Goal: Task Accomplishment & Management: Manage account settings

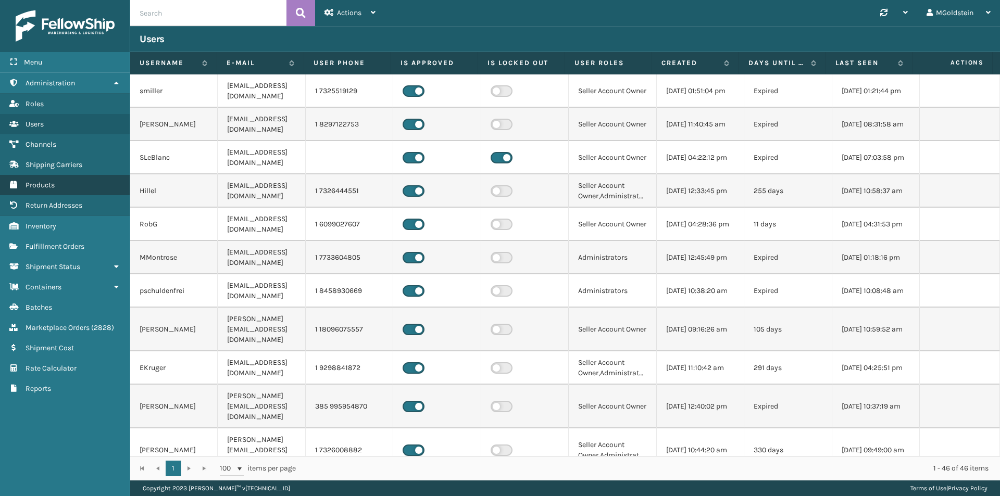
click at [47, 192] on link "Products" at bounding box center [65, 185] width 130 height 20
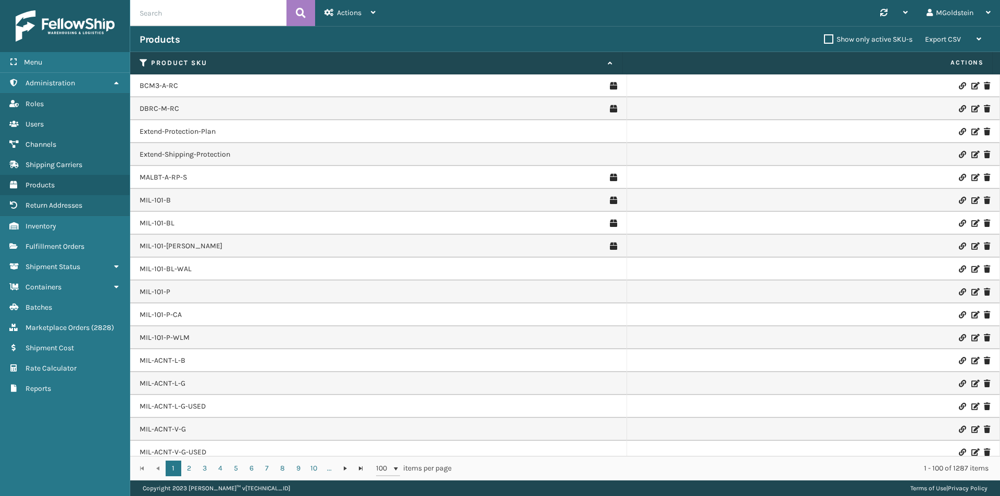
click at [165, 13] on input "text" at bounding box center [208, 13] width 156 height 26
paste input "MIL-FTMT-B"
type input "MIL-FTMT-B"
click at [305, 13] on icon at bounding box center [301, 13] width 10 height 16
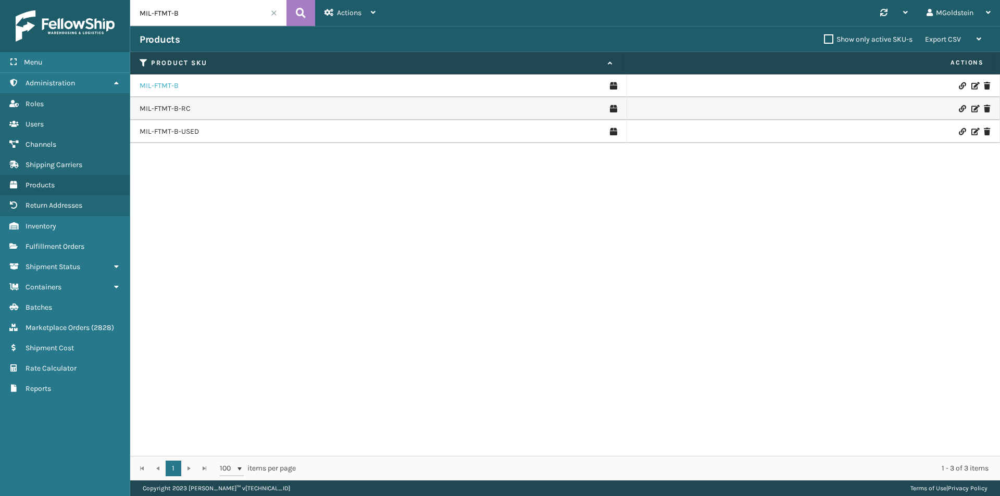
click at [160, 90] on link "MIL-FTMT-B" at bounding box center [159, 86] width 39 height 10
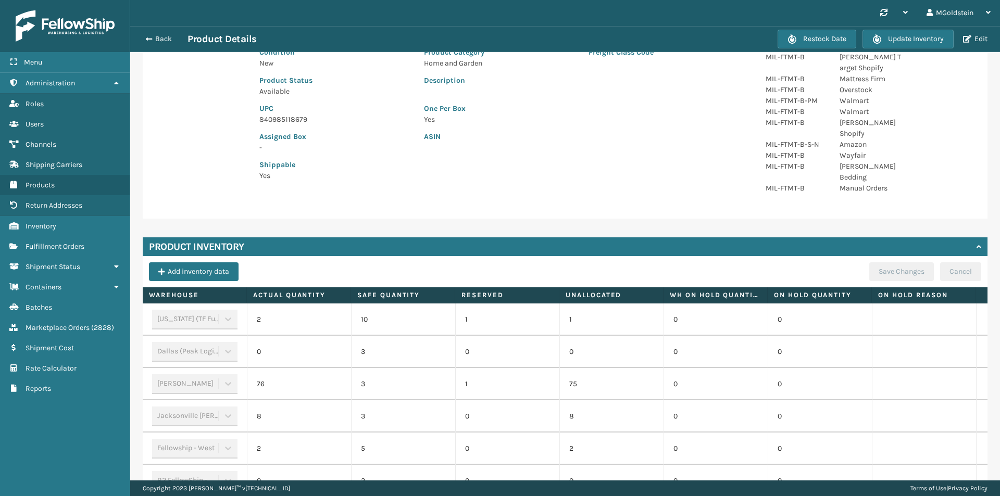
scroll to position [156, 0]
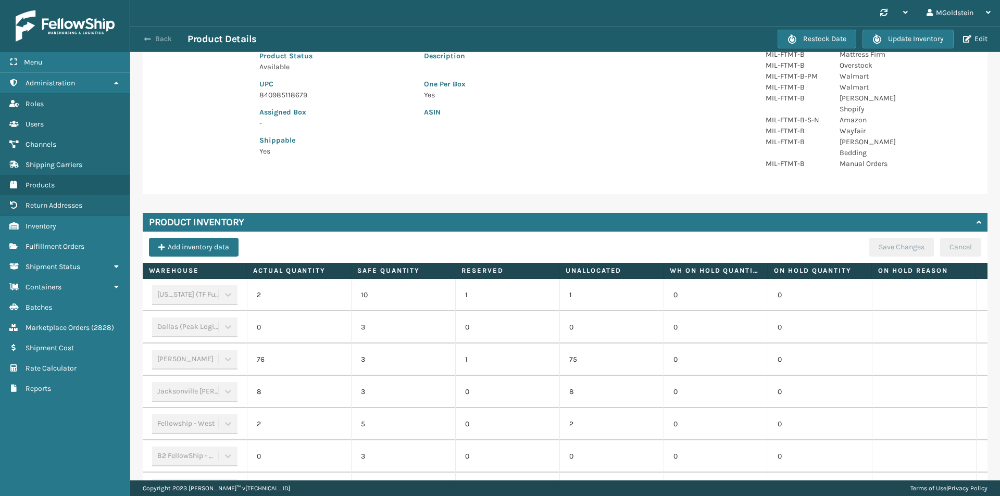
click at [159, 36] on button "Back" at bounding box center [164, 38] width 48 height 9
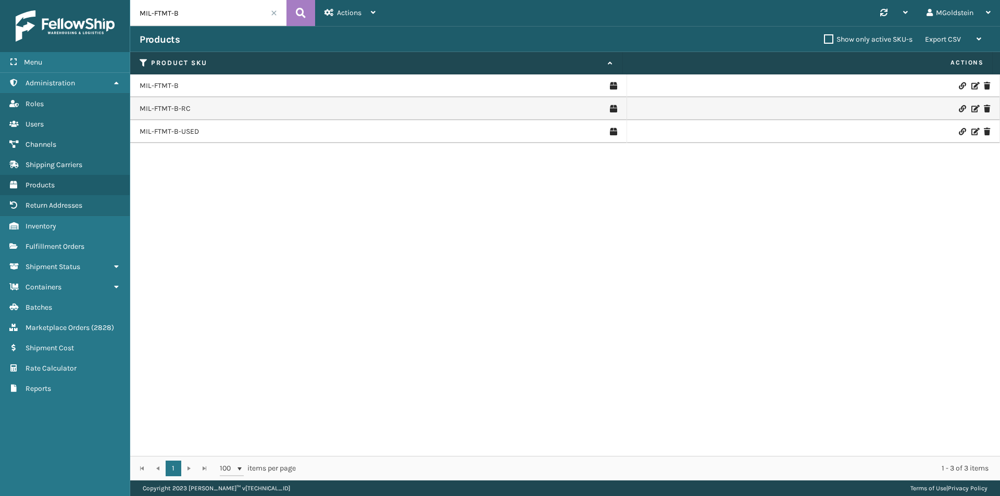
drag, startPoint x: 191, startPoint y: 16, endPoint x: 120, endPoint y: 13, distance: 70.9
click at [120, 0] on div "Menu Administration Roles Users Channels Shipping Carriers Products Return Addr…" at bounding box center [500, 0] width 1000 height 0
paste input "G"
type input "MIL-FTMT-G"
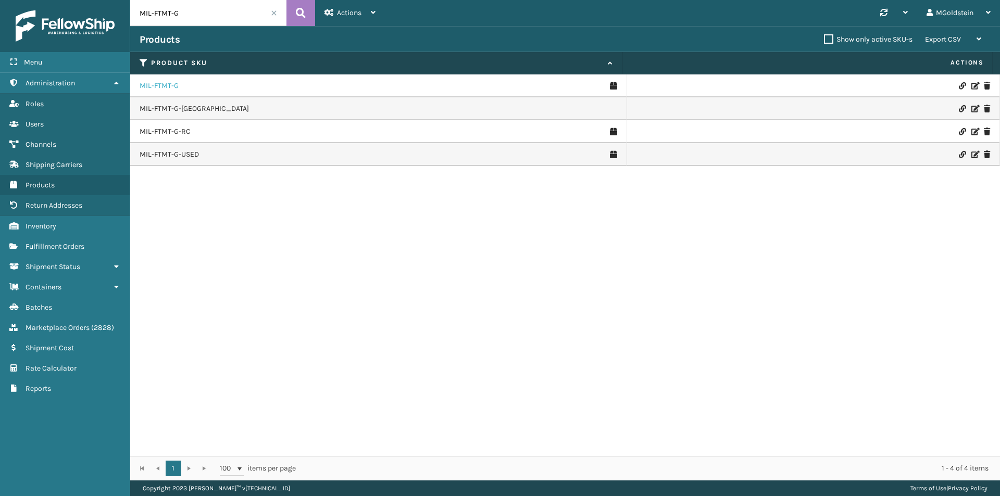
click at [171, 87] on link "MIL-FTMT-G" at bounding box center [159, 86] width 39 height 10
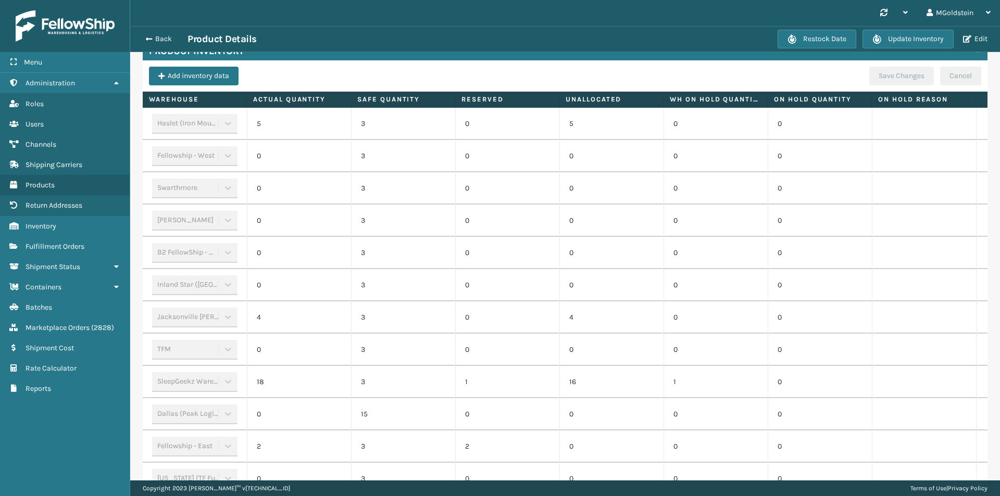
scroll to position [369, 0]
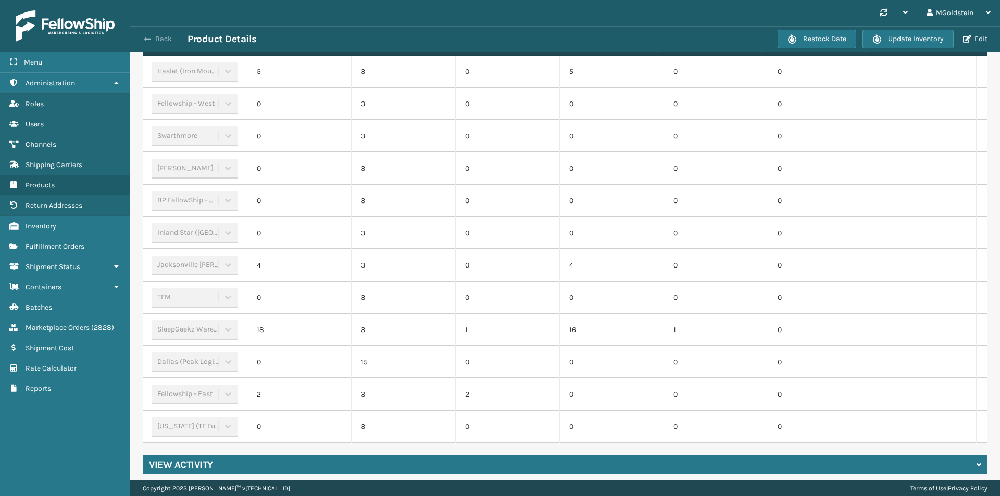
click at [166, 34] on button "Back" at bounding box center [164, 38] width 48 height 9
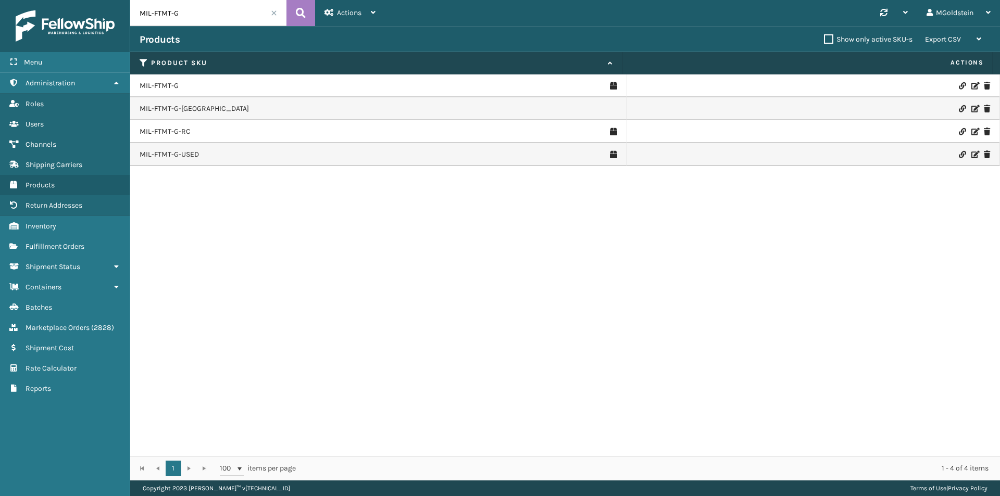
drag, startPoint x: 105, startPoint y: 12, endPoint x: 93, endPoint y: 11, distance: 12.0
click at [93, 0] on div "Menu Administration Roles Users Channels Shipping Carriers Products Return Addr…" at bounding box center [500, 0] width 1000 height 0
paste input "LT"
type input "MIL-FTMT-LTG"
click at [304, 12] on icon at bounding box center [301, 13] width 10 height 16
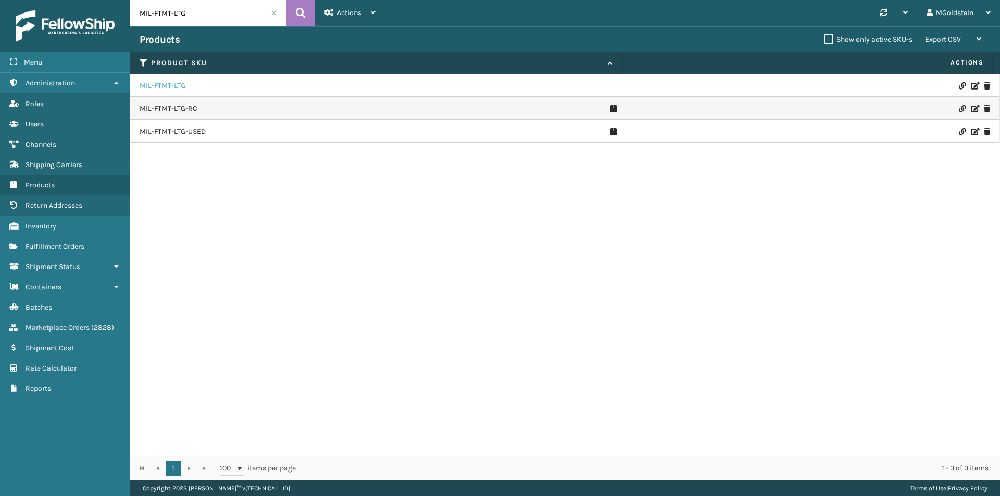
click at [172, 84] on link "MIL-FTMT-LTG" at bounding box center [163, 86] width 46 height 10
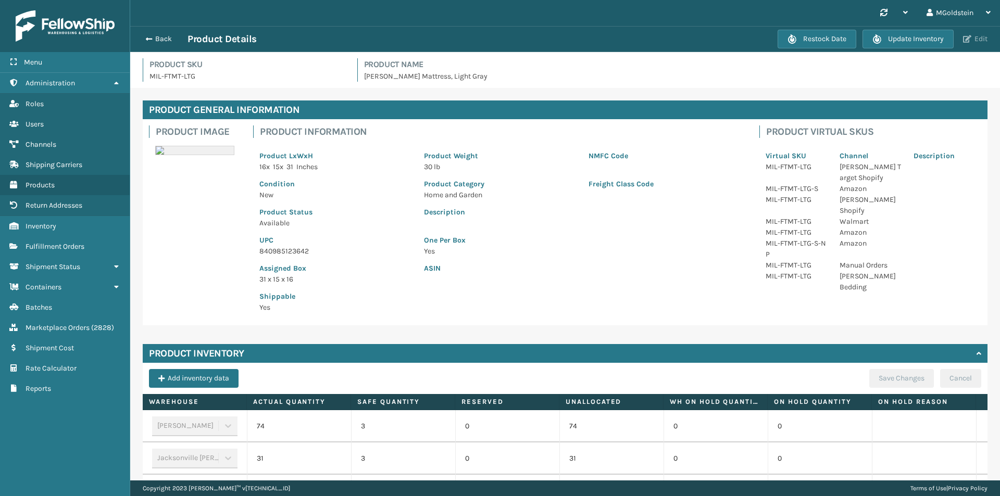
click at [978, 42] on button "Edit" at bounding box center [975, 38] width 31 height 9
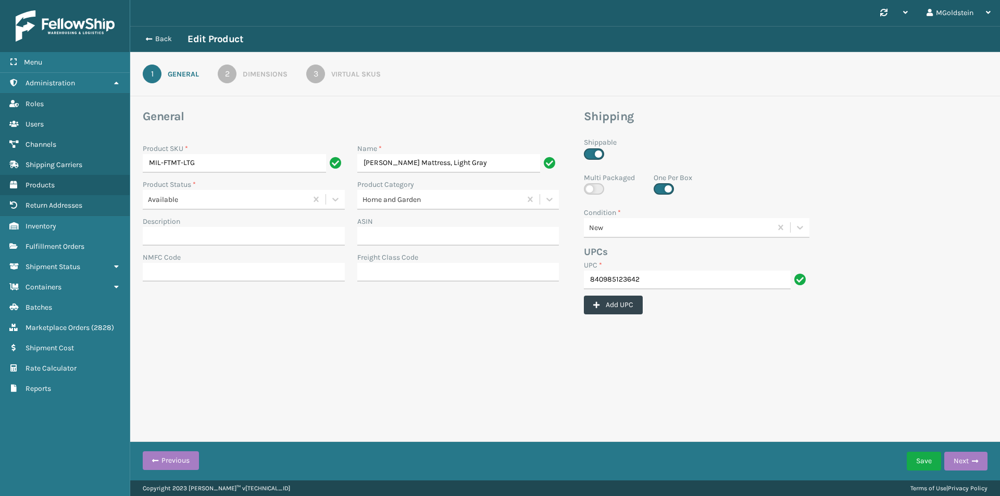
click at [266, 75] on div "Dimensions" at bounding box center [265, 74] width 45 height 11
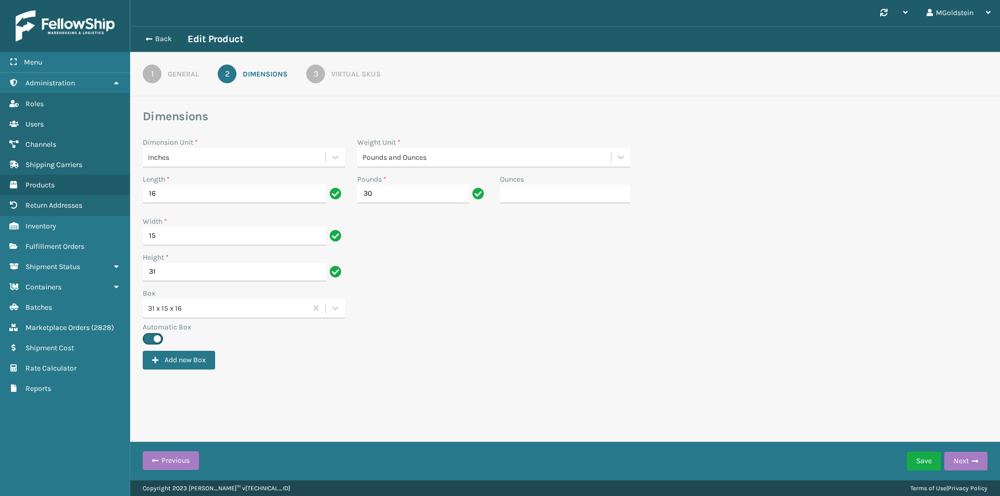
click at [347, 74] on div "Virtual SKUs" at bounding box center [355, 74] width 49 height 11
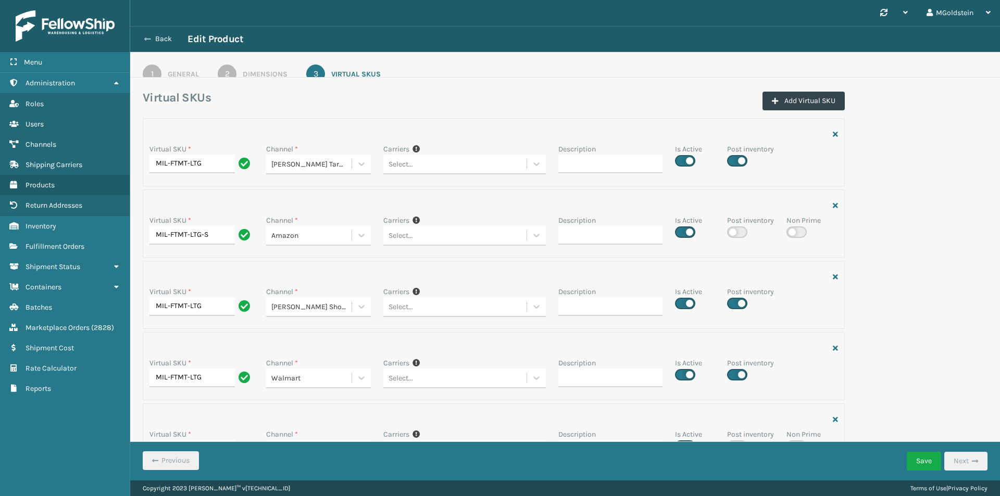
click at [158, 37] on button "Back" at bounding box center [164, 38] width 48 height 9
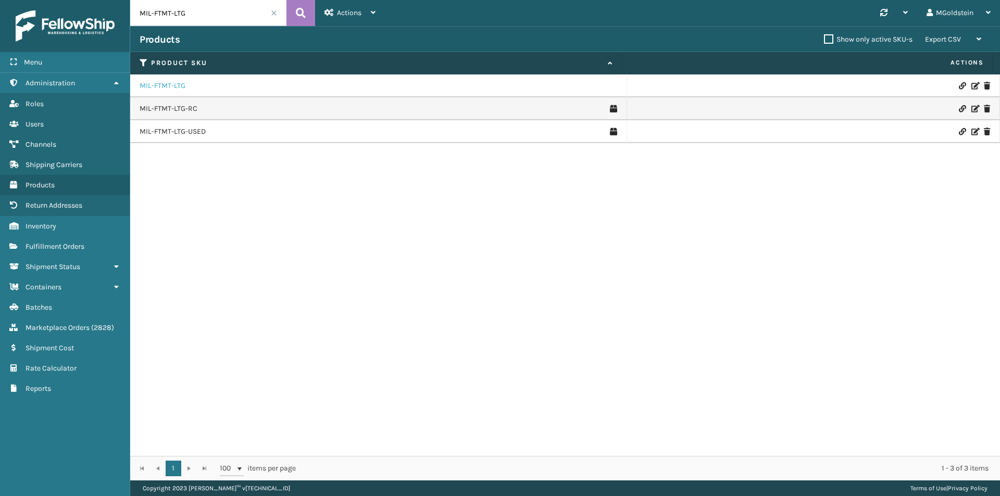
click at [162, 87] on link "MIL-FTMT-LTG" at bounding box center [163, 86] width 46 height 10
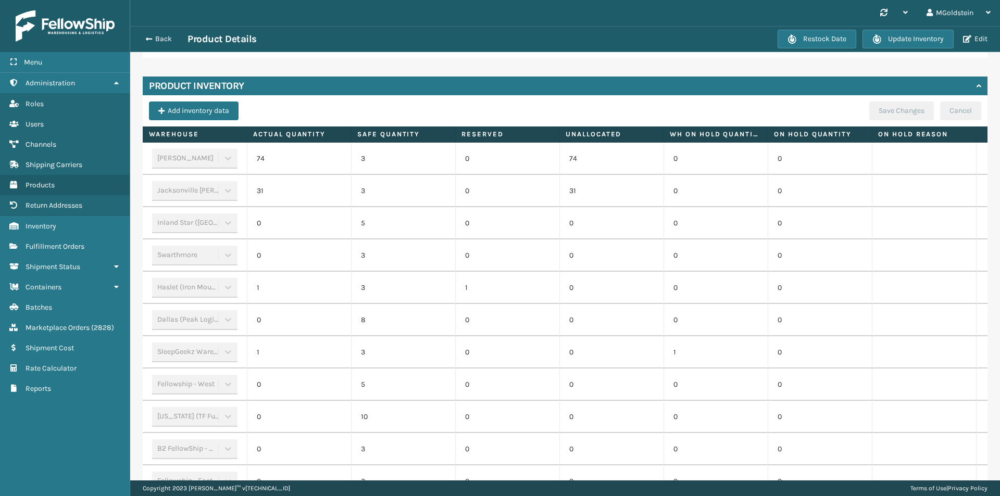
scroll to position [156, 0]
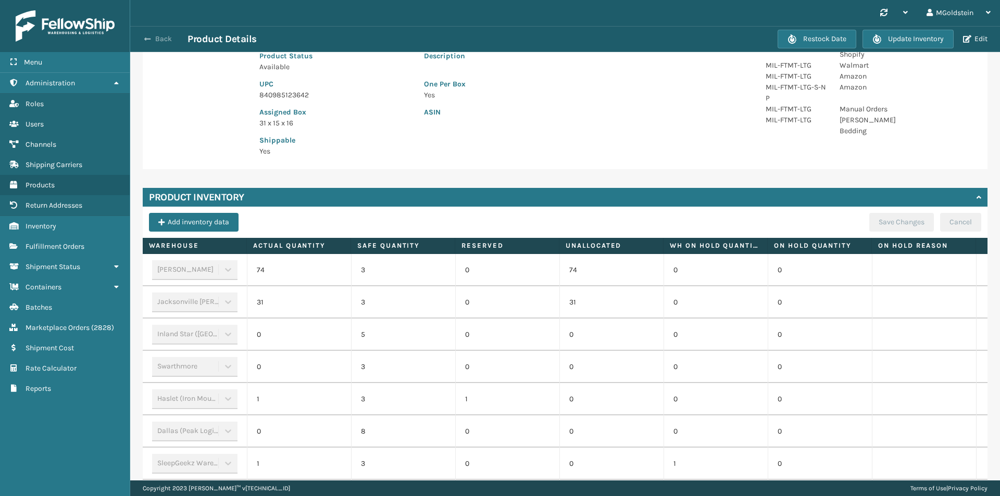
click at [161, 36] on button "Back" at bounding box center [164, 38] width 48 height 9
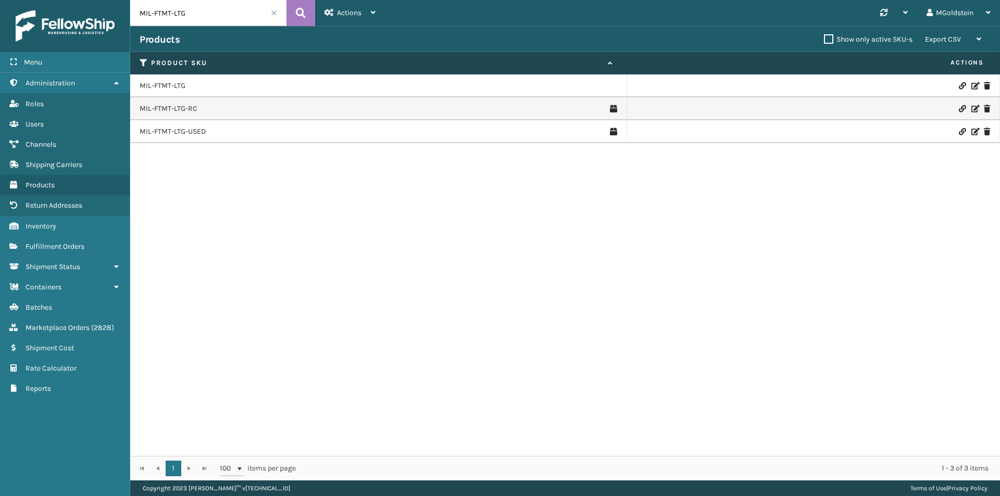
drag, startPoint x: 201, startPoint y: 11, endPoint x: 123, endPoint y: 6, distance: 78.3
click at [125, 0] on div "Menu Administration Roles Users Channels Shipping Carriers Products Return Addr…" at bounding box center [500, 0] width 1000 height 0
paste input "HK612-4"
type input "MIL-HK612-4"
click at [305, 15] on icon at bounding box center [301, 13] width 10 height 16
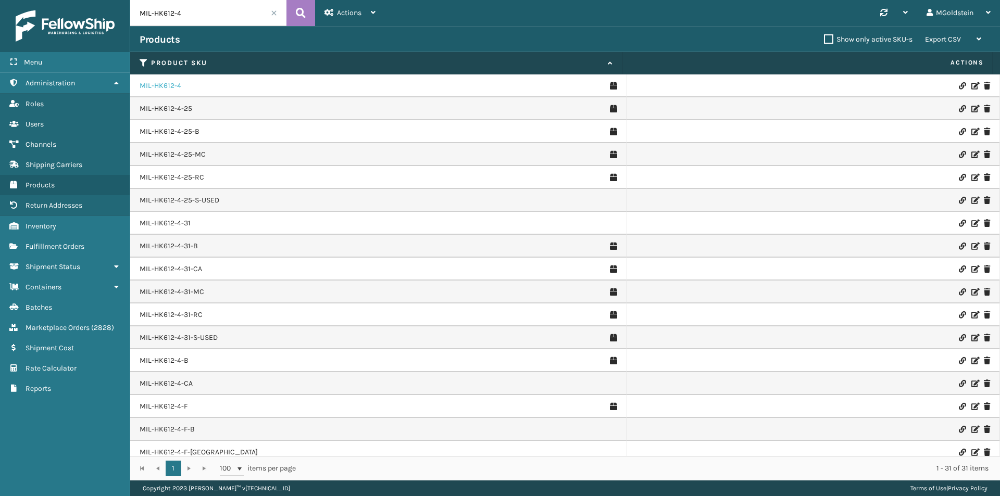
click at [165, 82] on link "MIL-HK612-4" at bounding box center [161, 86] width 42 height 10
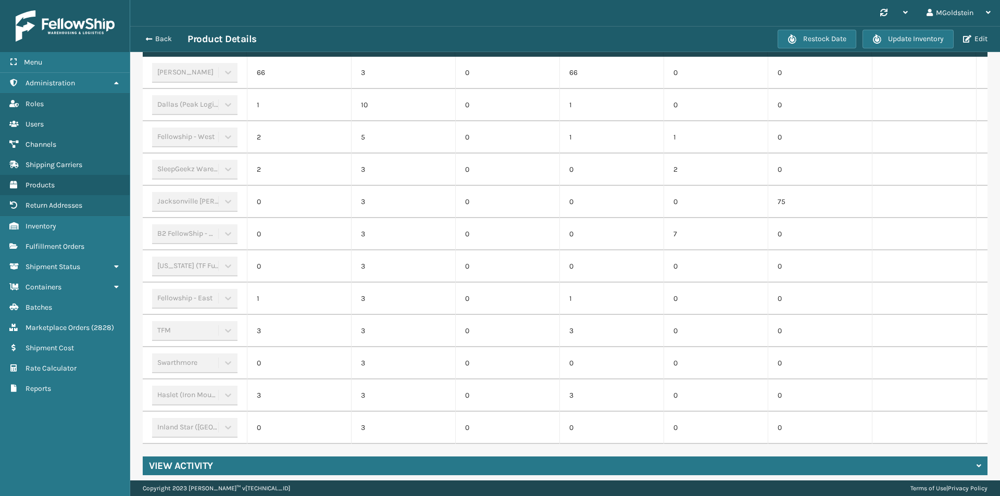
scroll to position [380, 0]
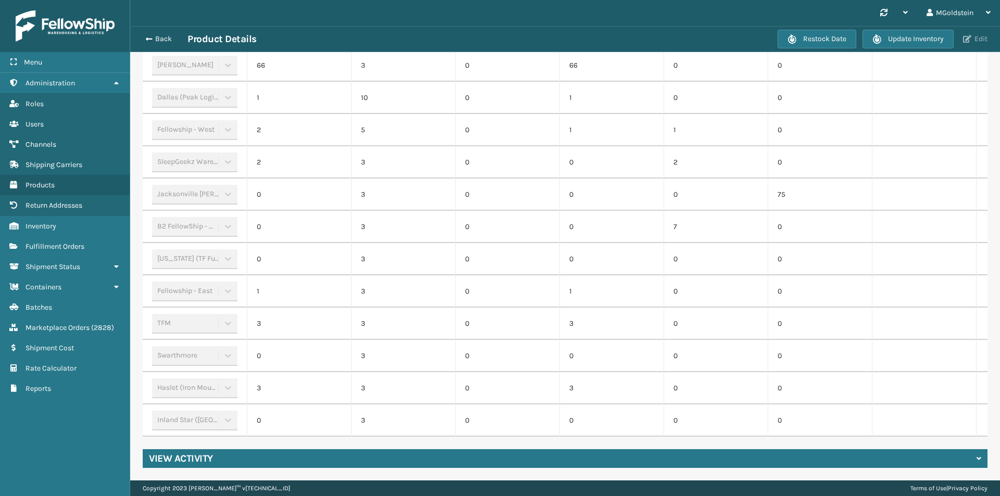
drag, startPoint x: 976, startPoint y: 37, endPoint x: 970, endPoint y: 37, distance: 6.2
click at [977, 38] on button "Edit" at bounding box center [975, 38] width 31 height 9
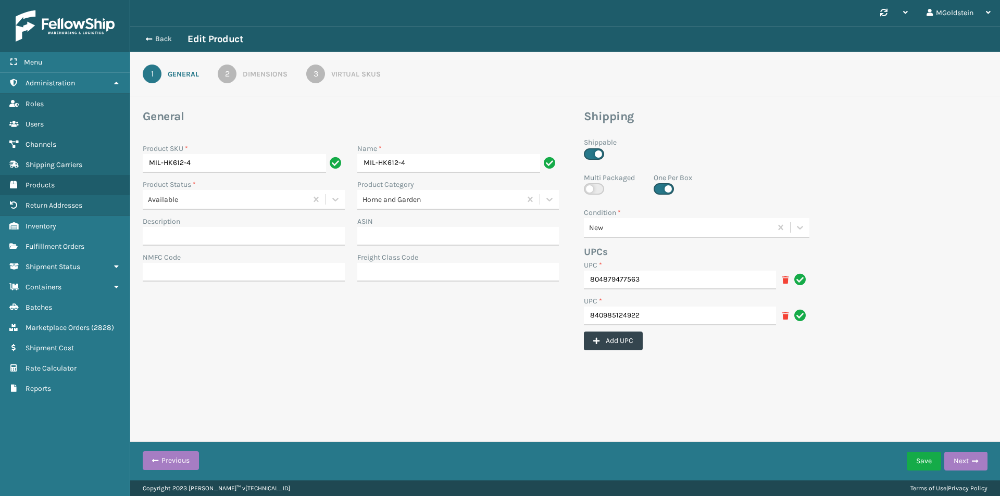
click at [353, 76] on div "Virtual SKUs" at bounding box center [355, 74] width 49 height 11
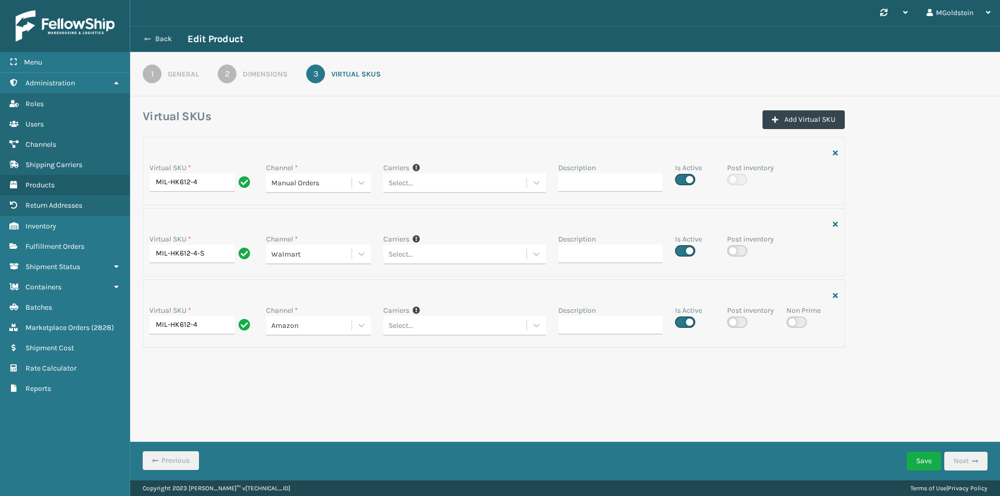
click at [159, 41] on button "Back" at bounding box center [164, 38] width 48 height 9
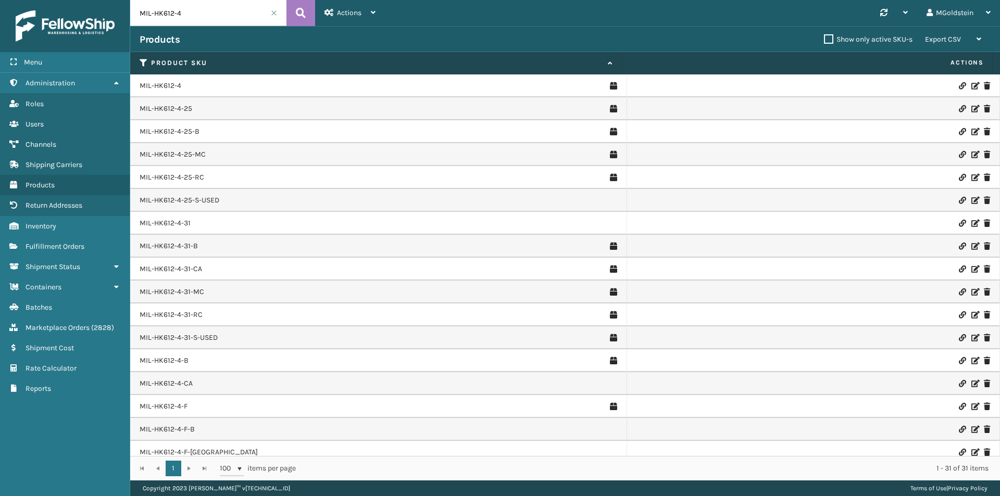
drag, startPoint x: 196, startPoint y: 9, endPoint x: 130, endPoint y: 4, distance: 66.4
click at [130, 0] on div "Menu Administration Roles Users Channels Shipping Carriers Products Return Addr…" at bounding box center [500, 0] width 1000 height 0
paste input "6-25"
type input "MIL-HK612-6-25"
click at [302, 9] on icon at bounding box center [301, 13] width 10 height 16
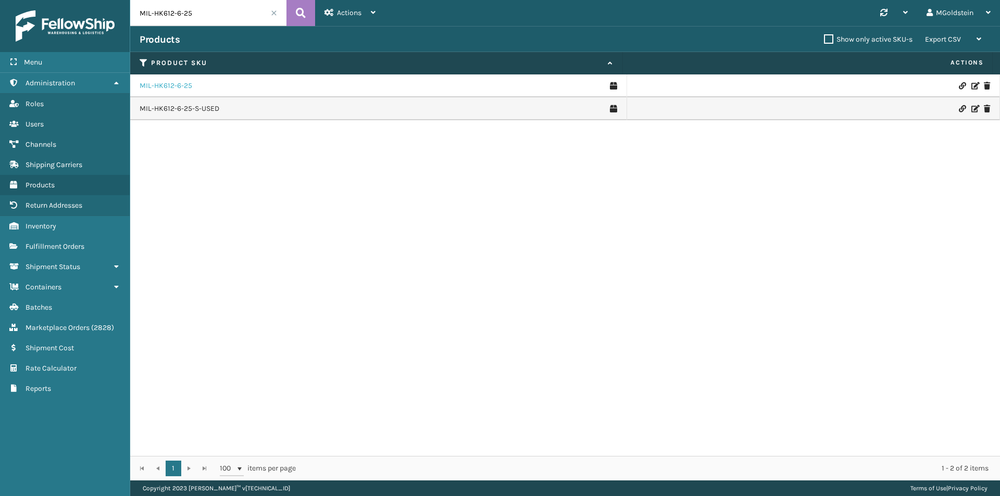
click at [177, 86] on link "MIL-HK612-6-25" at bounding box center [166, 86] width 53 height 10
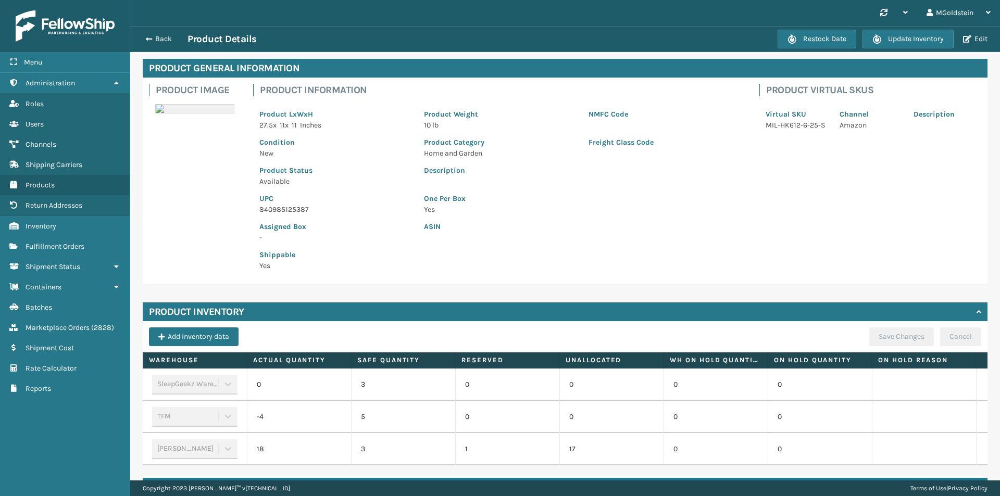
scroll to position [78, 0]
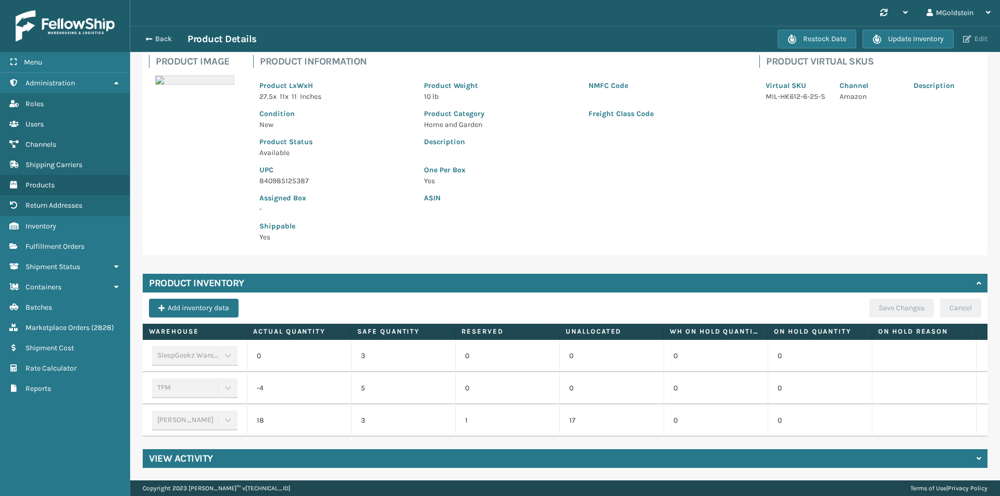
click at [978, 40] on button "Edit" at bounding box center [975, 38] width 31 height 9
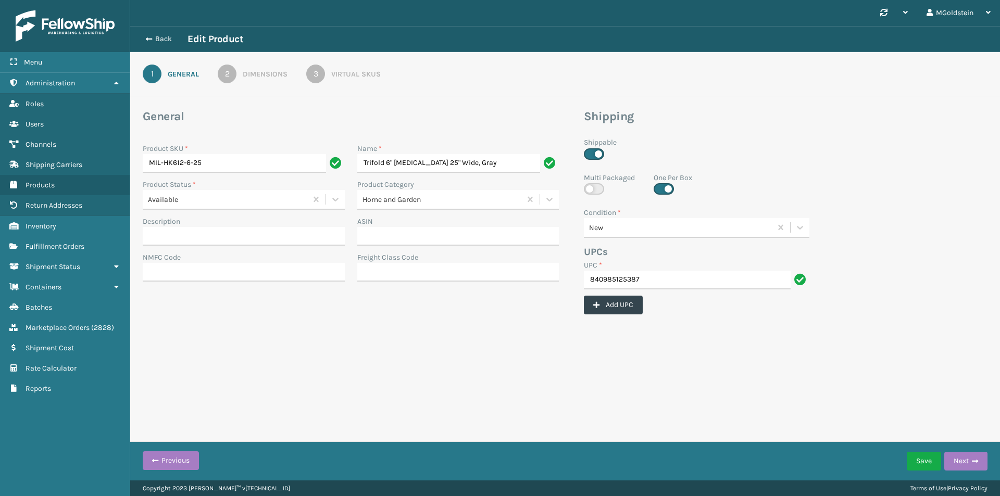
click at [353, 76] on div "Virtual SKUs" at bounding box center [355, 74] width 49 height 11
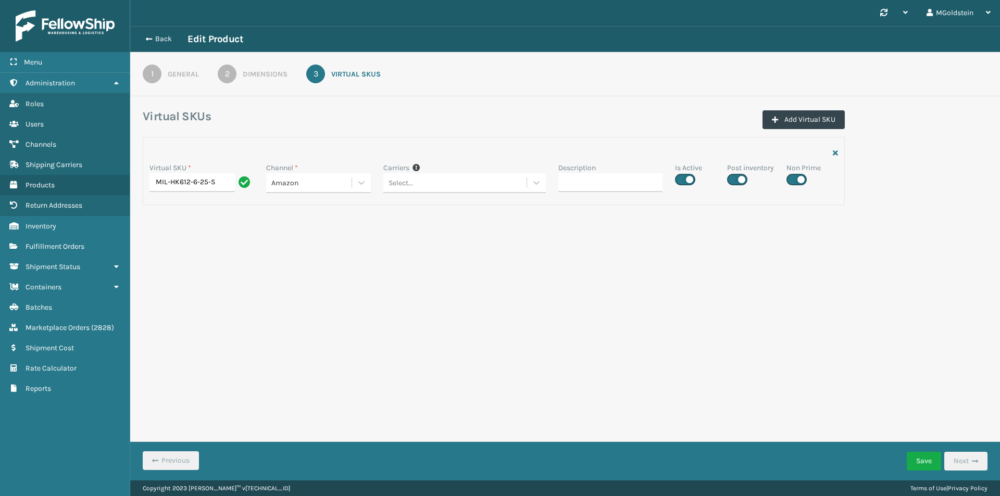
click at [743, 178] on label at bounding box center [737, 179] width 20 height 11
click at [734, 178] on input "checkbox" at bounding box center [730, 176] width 7 height 7
checkbox input "false"
click at [931, 461] on button "Save" at bounding box center [924, 461] width 34 height 19
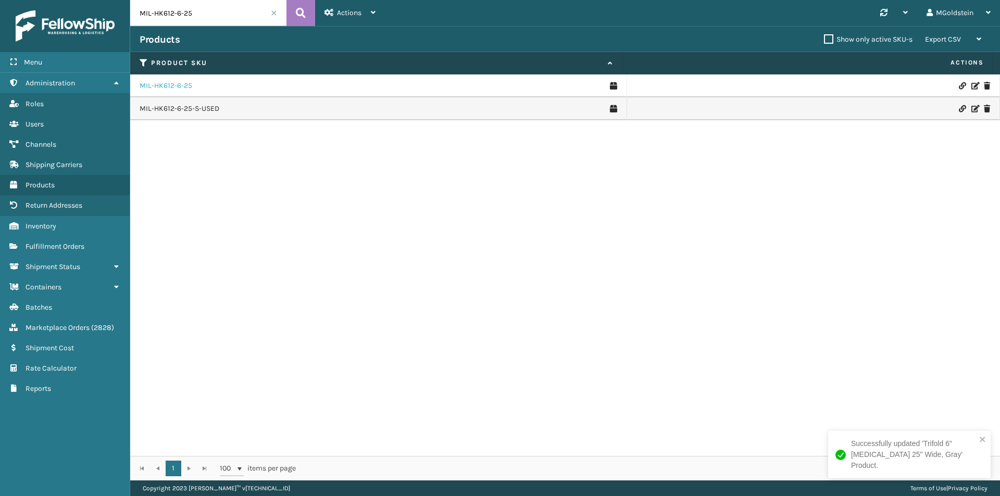
click at [181, 85] on link "MIL-HK612-6-25" at bounding box center [166, 86] width 53 height 10
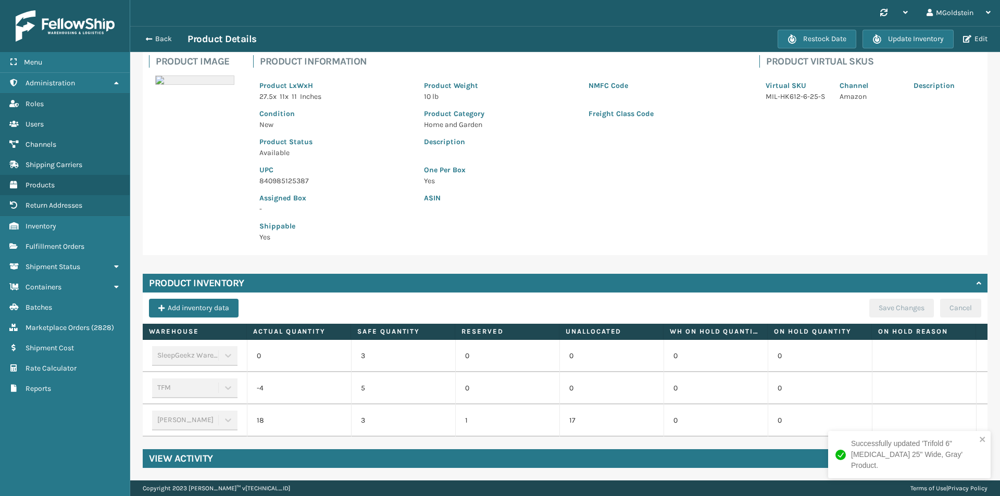
scroll to position [78, 0]
click at [162, 40] on button "Back" at bounding box center [164, 38] width 48 height 9
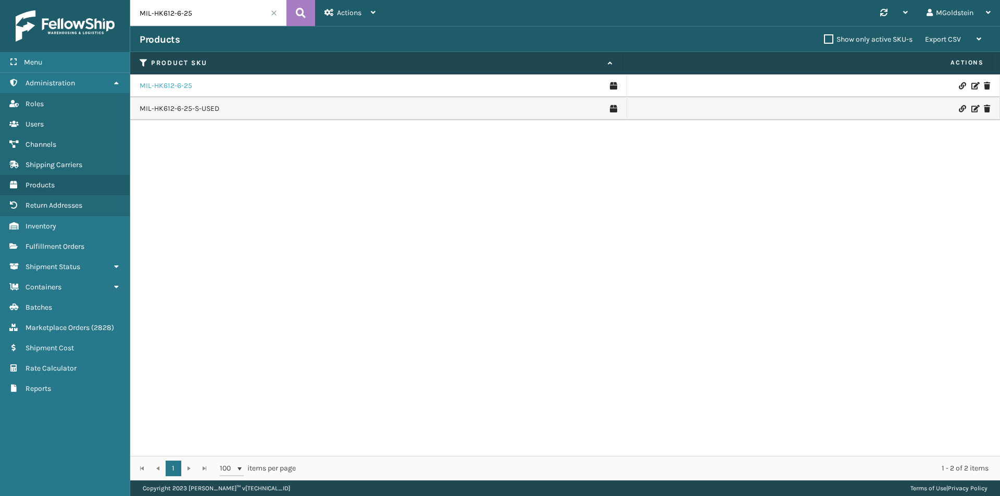
click at [178, 88] on link "MIL-HK612-6-25" at bounding box center [166, 86] width 53 height 10
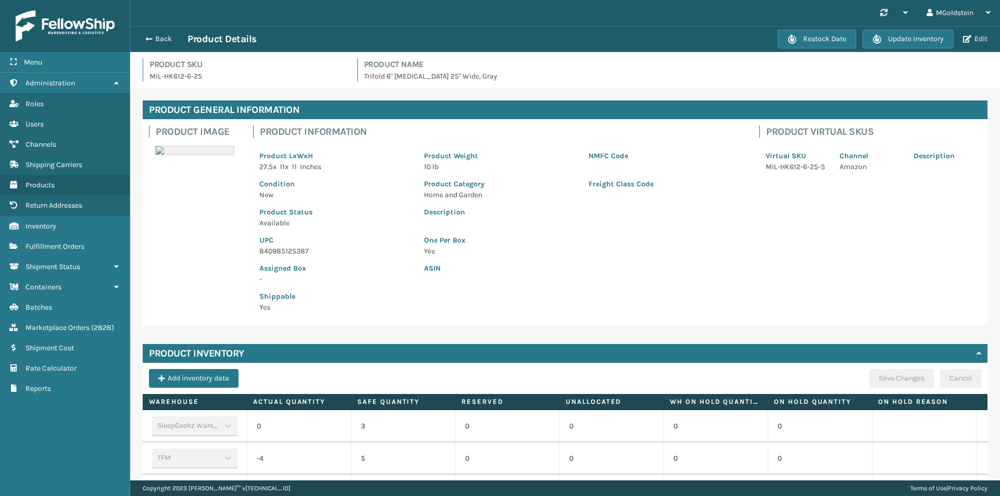
scroll to position [78, 0]
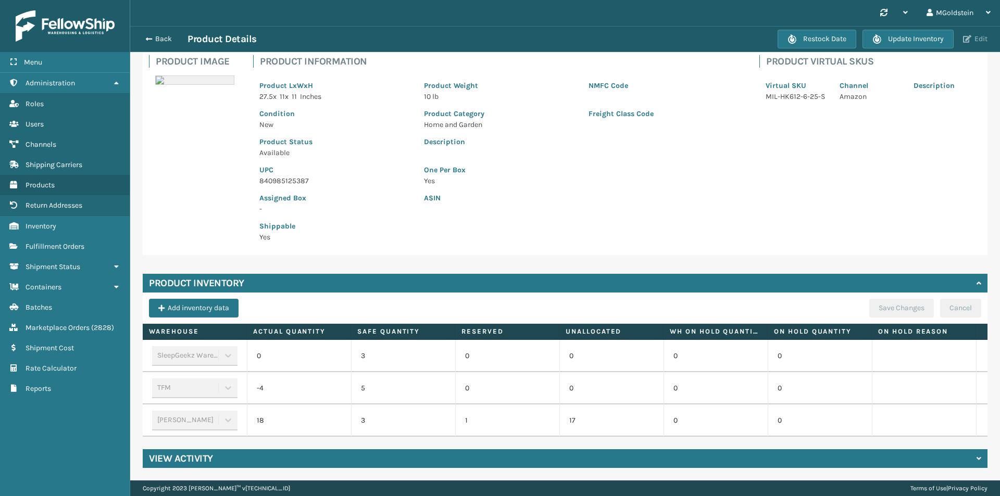
click at [986, 42] on button "Edit" at bounding box center [975, 38] width 31 height 9
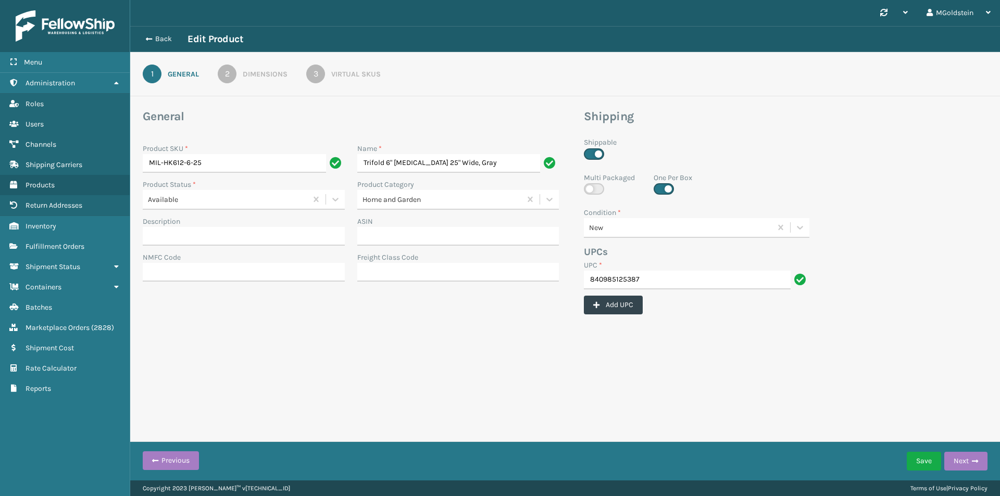
click at [358, 69] on div "Virtual SKUs" at bounding box center [355, 74] width 49 height 11
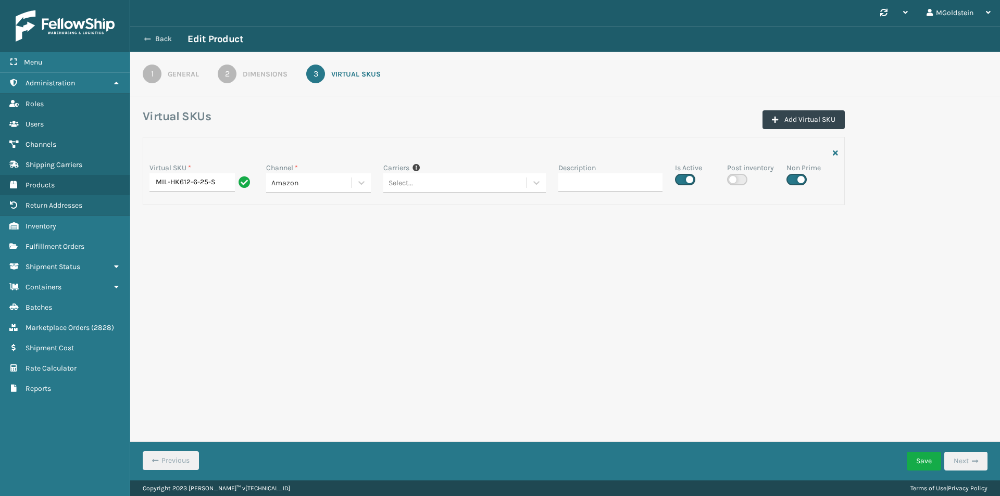
click at [149, 35] on icon at bounding box center [147, 38] width 6 height 7
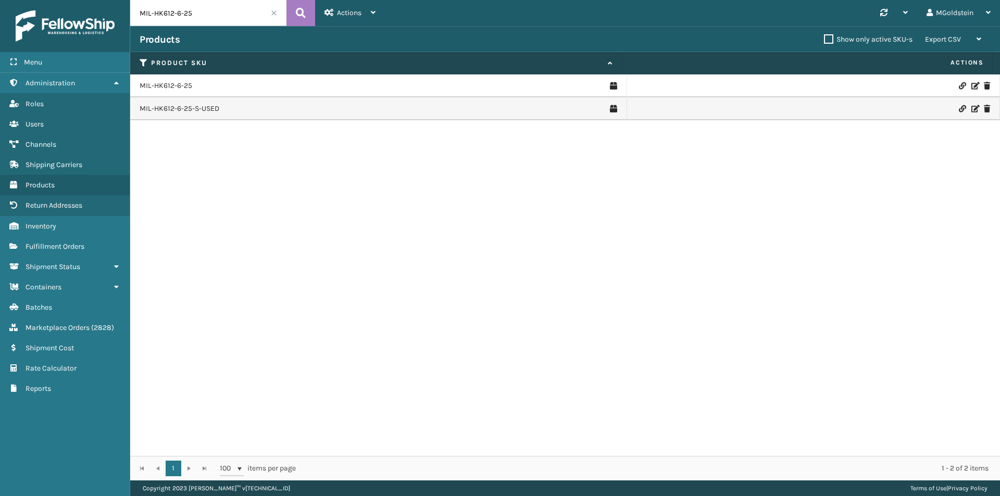
drag, startPoint x: 148, startPoint y: 14, endPoint x: 112, endPoint y: 14, distance: 35.9
click at [112, 0] on div "Menu Administration Roles Users Channels Shipping Carriers Products Return Addr…" at bounding box center [500, 0] width 1000 height 0
paste input "31"
type input "MIL-HK612-6-31"
click at [298, 9] on icon at bounding box center [301, 13] width 10 height 16
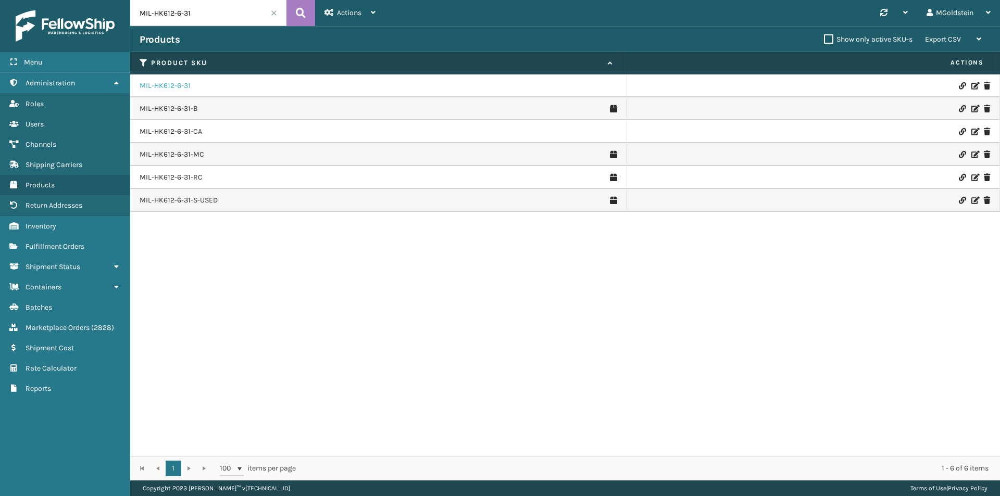
click at [174, 85] on link "MIL-HK612-6-31" at bounding box center [165, 86] width 51 height 10
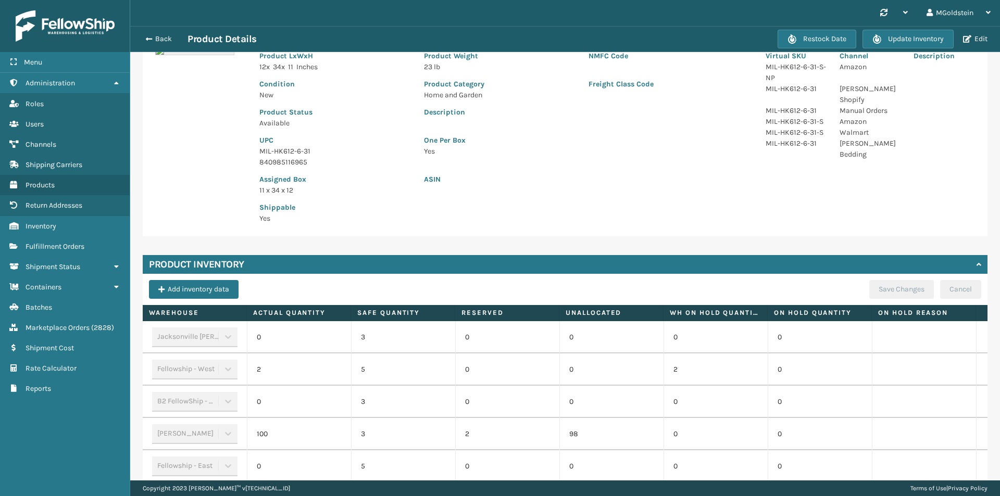
scroll to position [312, 0]
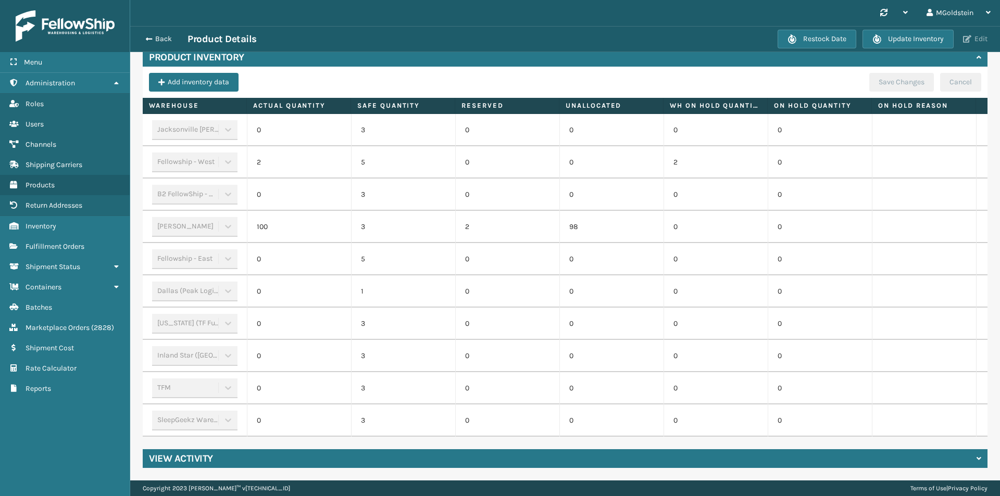
click at [985, 39] on button "Edit" at bounding box center [975, 38] width 31 height 9
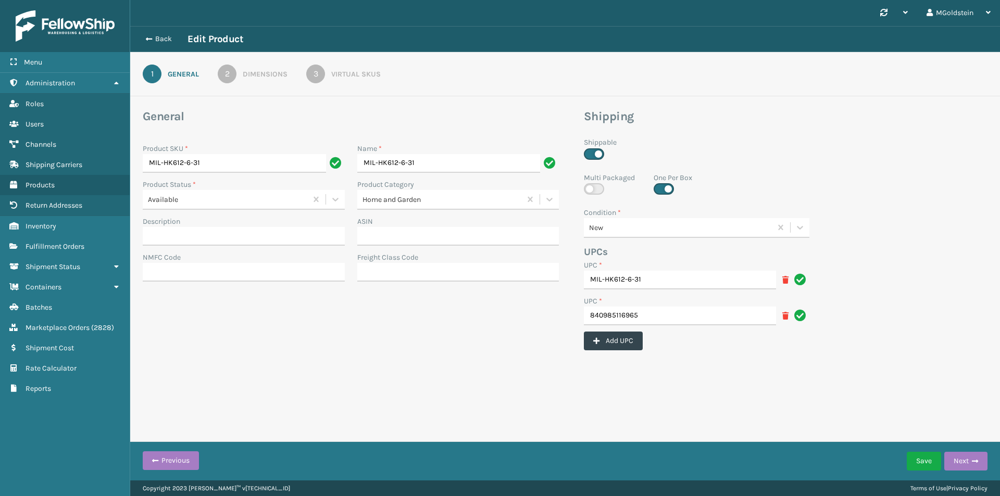
click at [353, 70] on div "Virtual SKUs" at bounding box center [355, 74] width 49 height 11
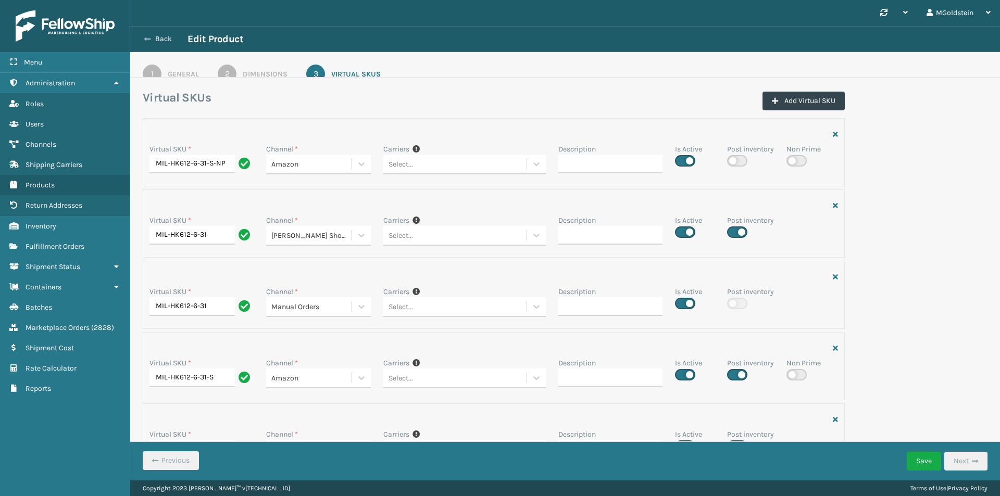
click at [157, 37] on button "Back" at bounding box center [164, 38] width 48 height 9
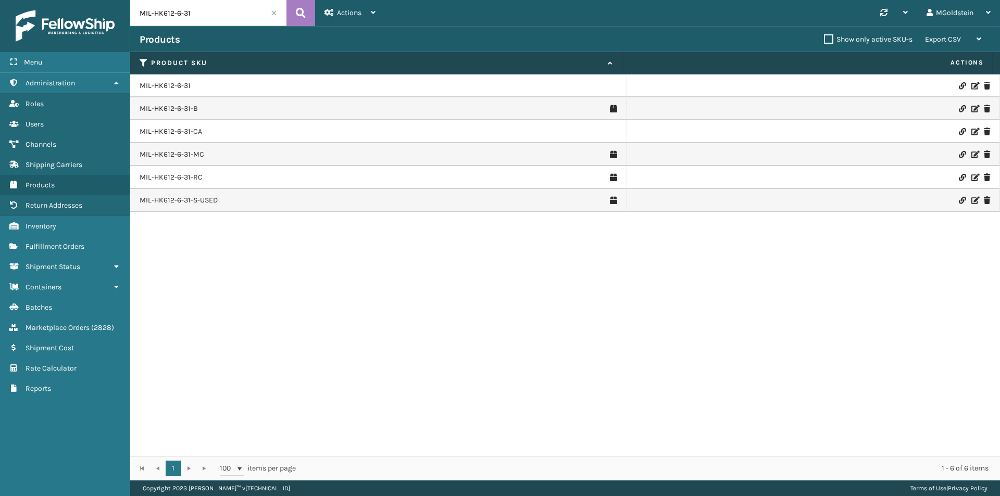
drag, startPoint x: 208, startPoint y: 13, endPoint x: 121, endPoint y: 12, distance: 87.5
click at [121, 0] on div "Menu Administration Roles Users Channels Shipping Carriers Products Return Addr…" at bounding box center [500, 0] width 1000 height 0
paste input "F"
type input "MIL-HK612-6-F"
click at [304, 11] on icon at bounding box center [301, 13] width 10 height 16
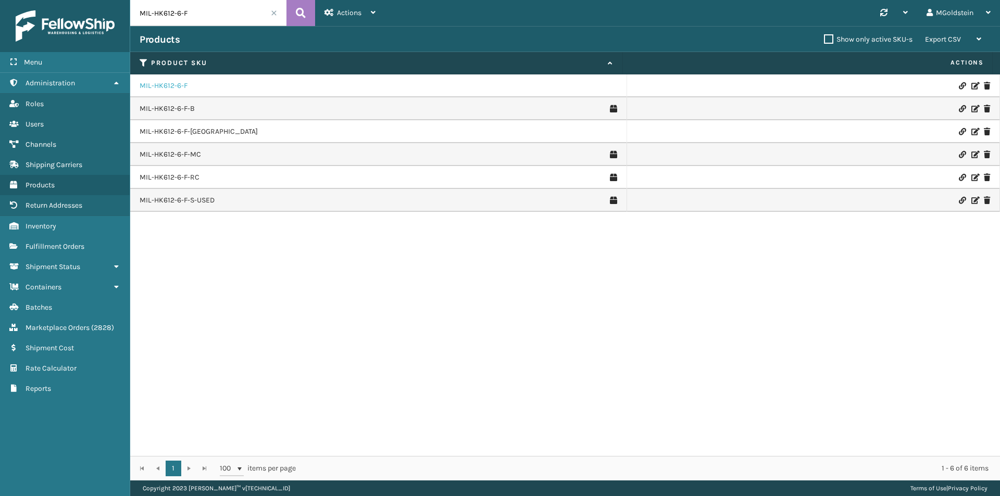
click at [169, 87] on link "MIL-HK612-6-F" at bounding box center [164, 86] width 48 height 10
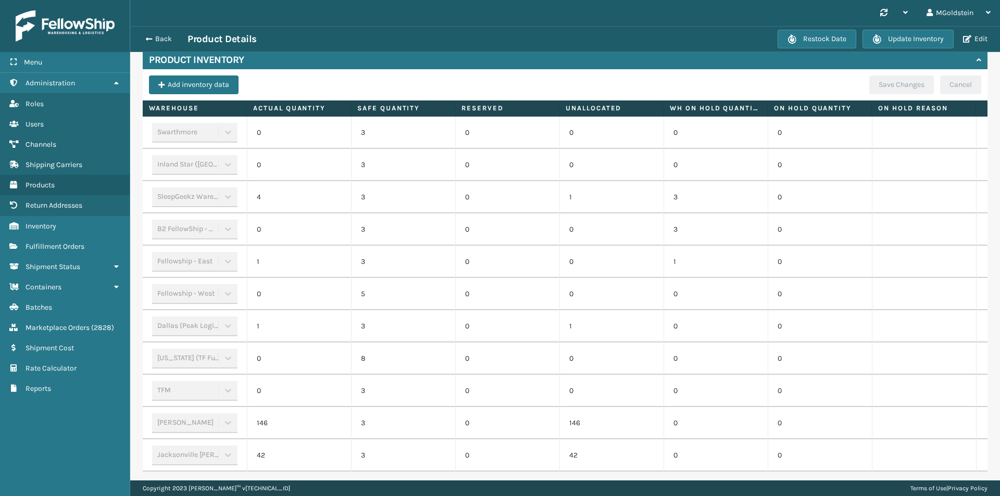
scroll to position [312, 0]
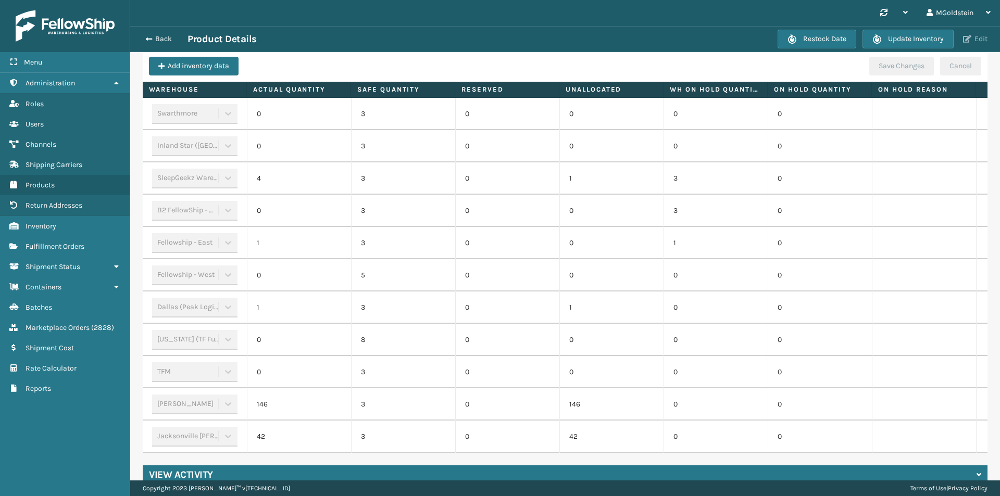
click at [974, 41] on button "Edit" at bounding box center [975, 38] width 31 height 9
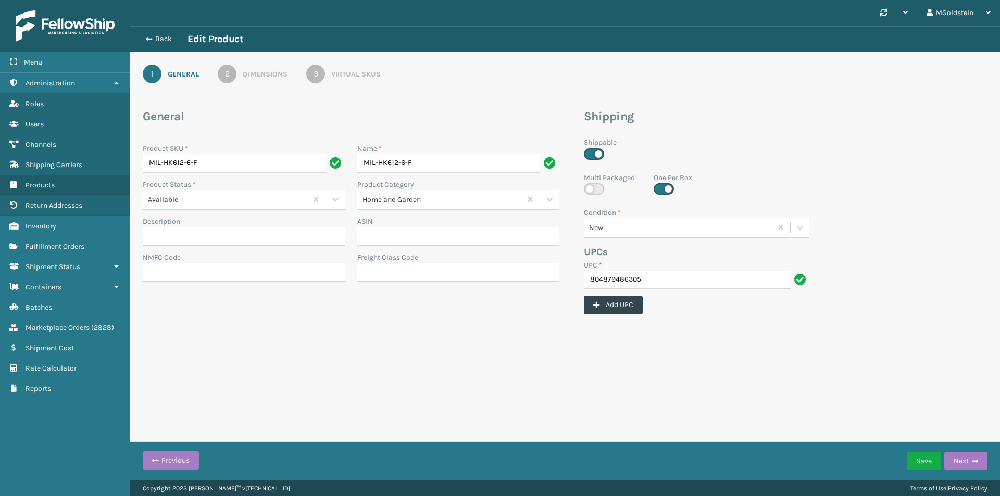
click at [353, 69] on div "Virtual SKUs" at bounding box center [355, 74] width 49 height 11
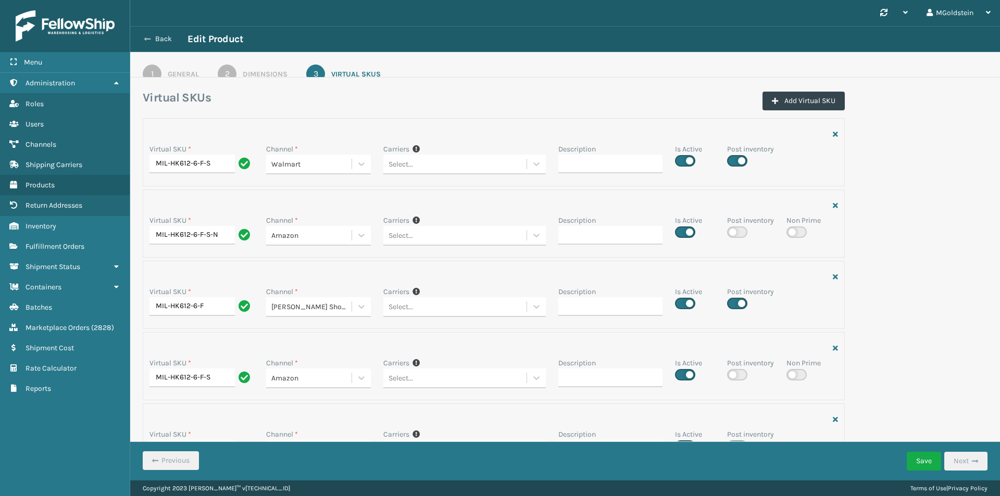
click at [158, 36] on button "Back" at bounding box center [164, 38] width 48 height 9
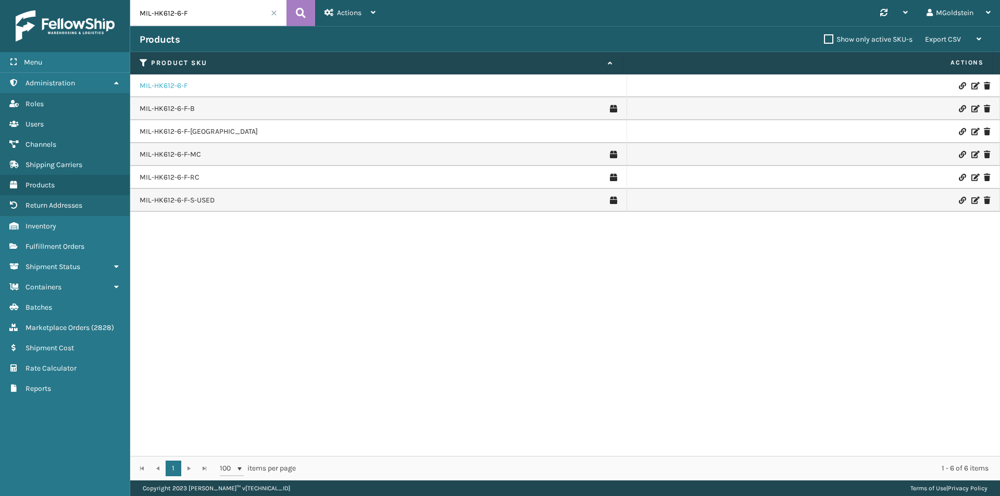
drag, startPoint x: 170, startPoint y: 84, endPoint x: 179, endPoint y: 93, distance: 12.2
click at [169, 84] on link "MIL-HK612-6-F" at bounding box center [164, 86] width 48 height 10
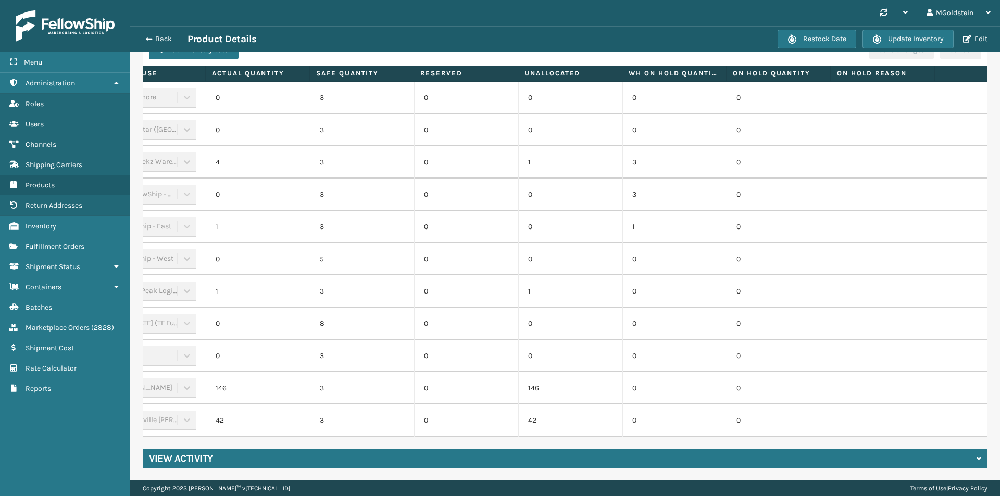
scroll to position [0, 108]
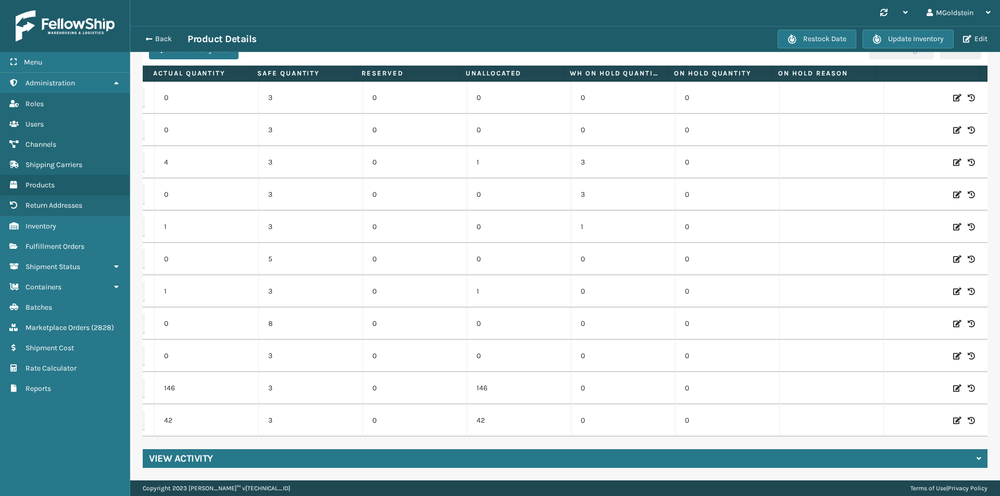
click at [953, 157] on icon at bounding box center [957, 162] width 8 height 10
drag, startPoint x: 301, startPoint y: 154, endPoint x: 283, endPoint y: 154, distance: 17.7
click at [283, 154] on input "3" at bounding box center [310, 162] width 57 height 19
type input "4"
click at [891, 156] on button "ADD" at bounding box center [903, 162] width 26 height 12
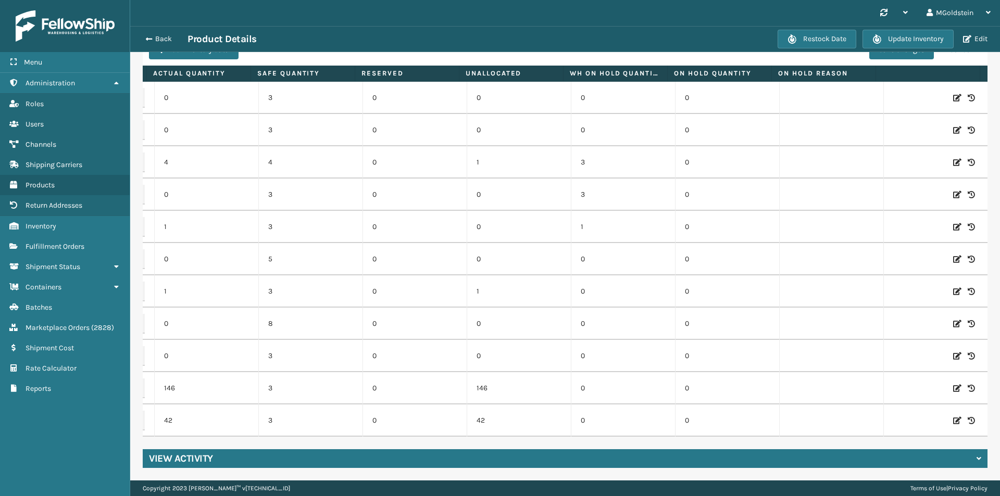
scroll to position [128, 0]
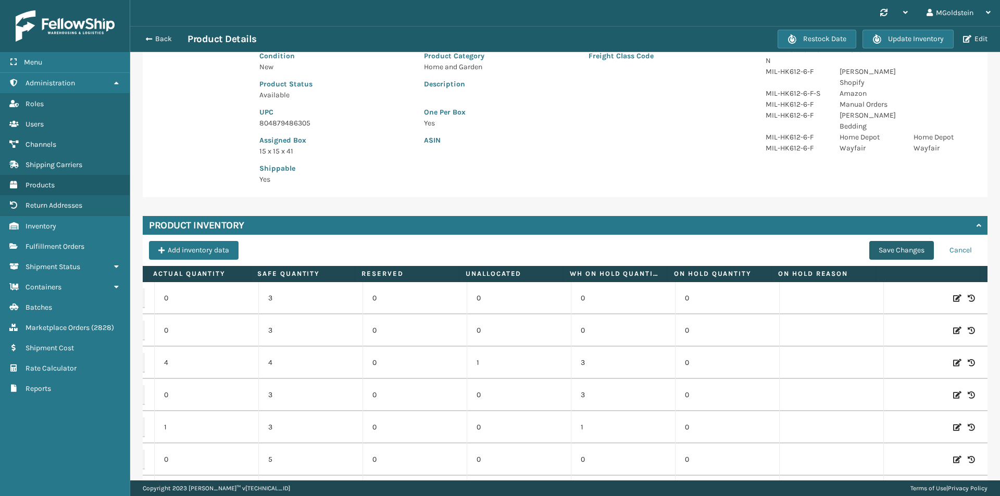
click at [897, 246] on button "Save Changes" at bounding box center [901, 250] width 65 height 19
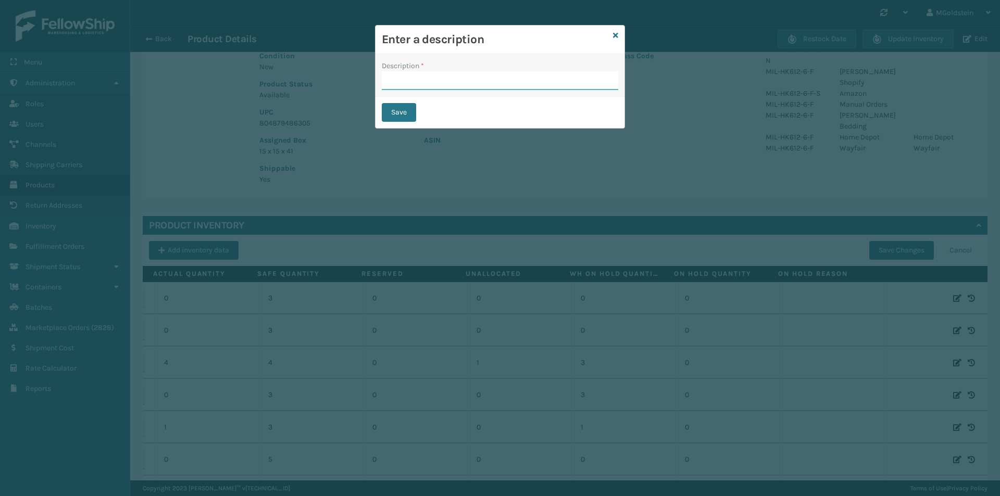
click at [462, 84] on input "Description *" at bounding box center [500, 80] width 236 height 19
type input "changed quantity"
click at [412, 115] on button "Save" at bounding box center [399, 112] width 34 height 19
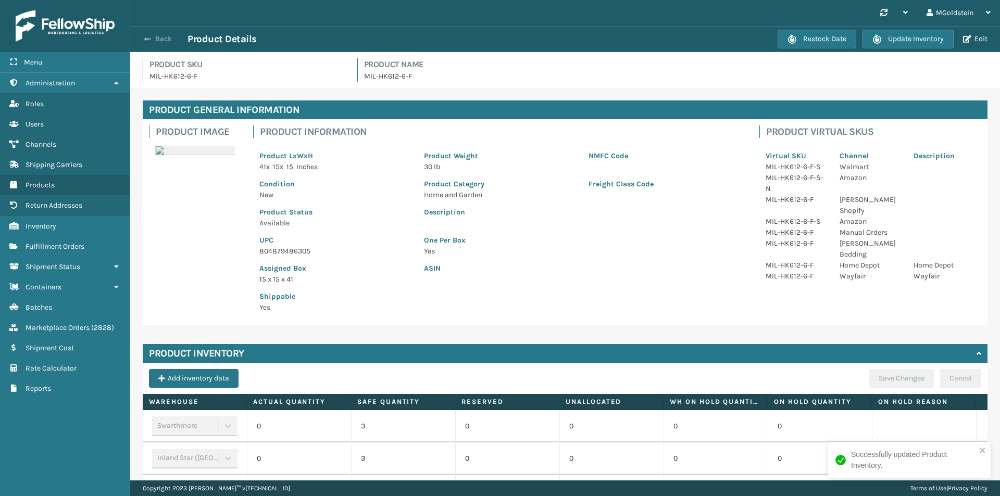
click at [160, 39] on button "Back" at bounding box center [164, 38] width 48 height 9
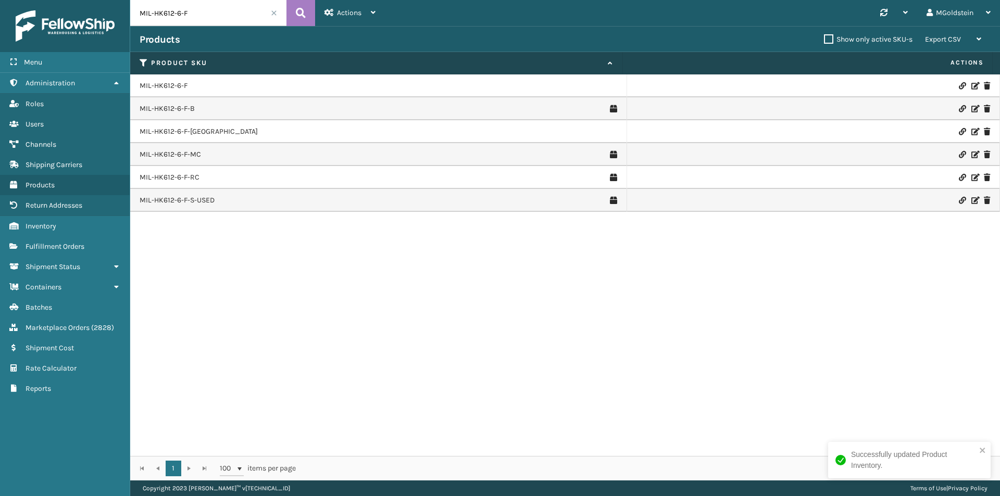
drag, startPoint x: 192, startPoint y: 15, endPoint x: 121, endPoint y: 18, distance: 70.4
click at [121, 0] on div "Menu Administration Roles Users Channels Shipping Carriers Products Return Addr…" at bounding box center [500, 0] width 1000 height 0
paste input "Q"
type input "MIL-HK612-6-Q"
click at [299, 10] on icon at bounding box center [301, 13] width 10 height 16
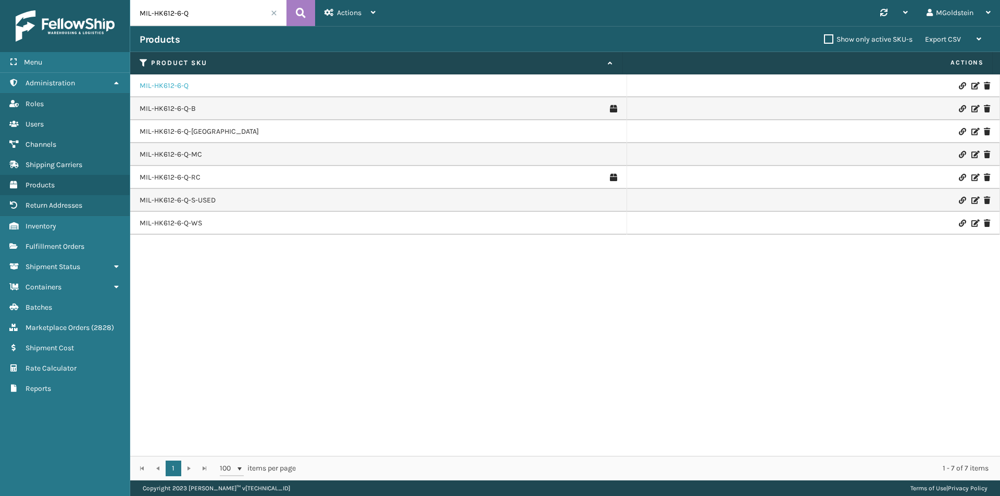
click at [165, 84] on link "MIL-HK612-6-Q" at bounding box center [164, 86] width 49 height 10
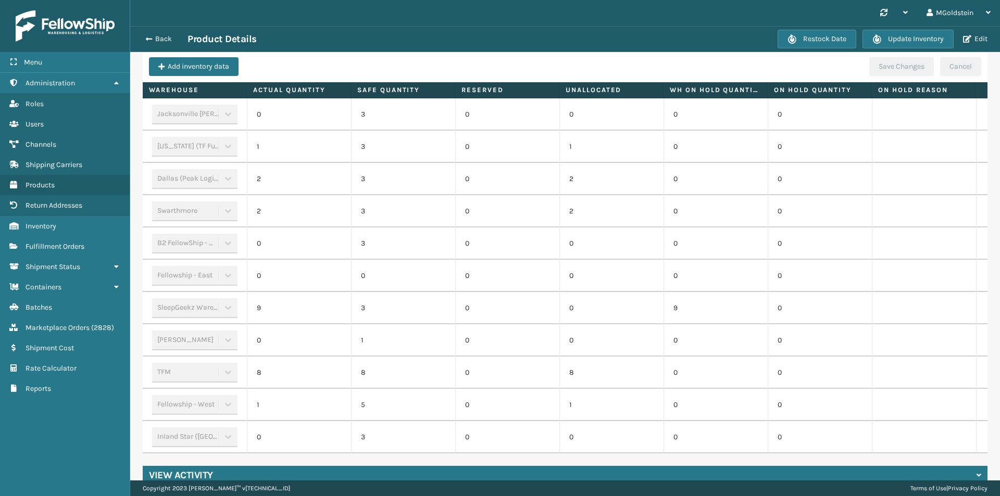
scroll to position [312, 0]
click at [159, 39] on button "Back" at bounding box center [164, 38] width 48 height 9
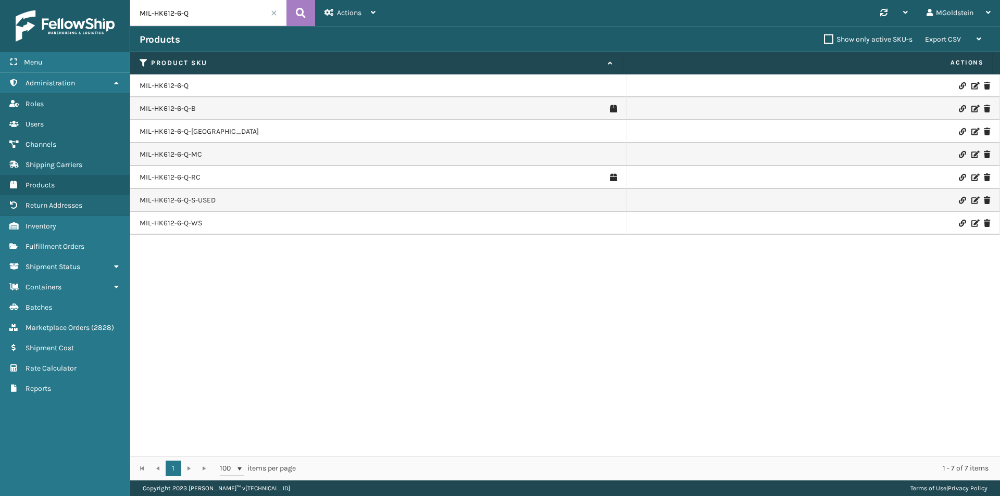
drag, startPoint x: 203, startPoint y: 11, endPoint x: 119, endPoint y: 9, distance: 83.9
click at [119, 0] on div "Menu Administration Roles Users Channels Shipping Carriers Products Return Addr…" at bounding box center [500, 0] width 1000 height 0
paste input "MT-5-T"
type input "MIL-MT-5-T"
click at [290, 12] on button at bounding box center [300, 13] width 29 height 26
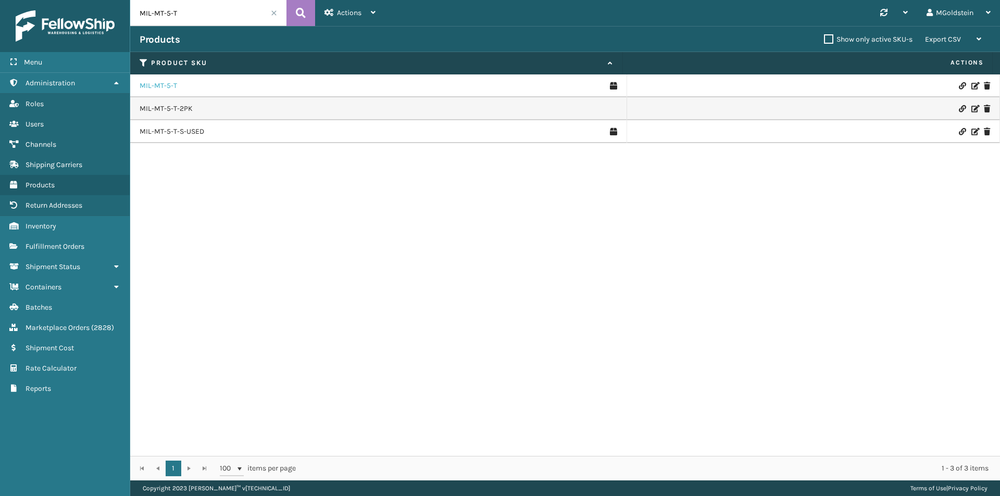
click at [168, 87] on link "MIL-MT-5-T" at bounding box center [158, 86] width 37 height 10
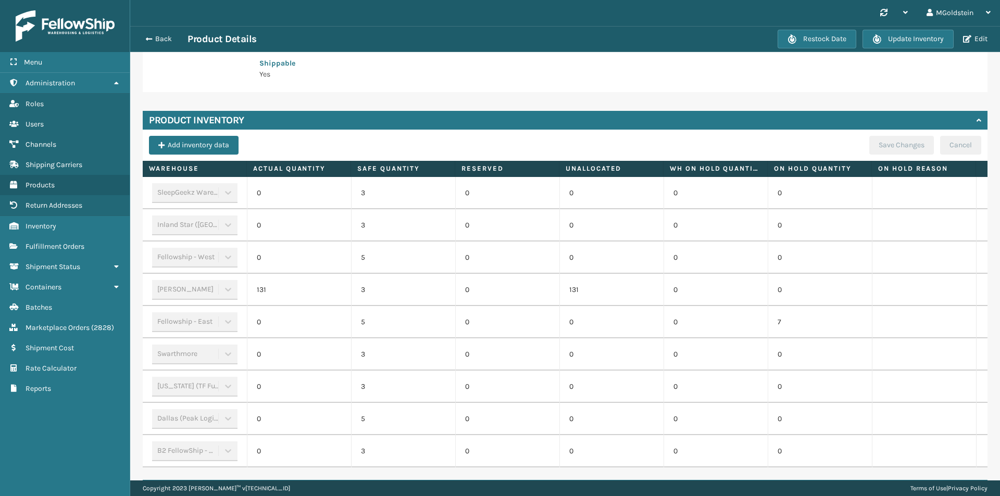
scroll to position [260, 0]
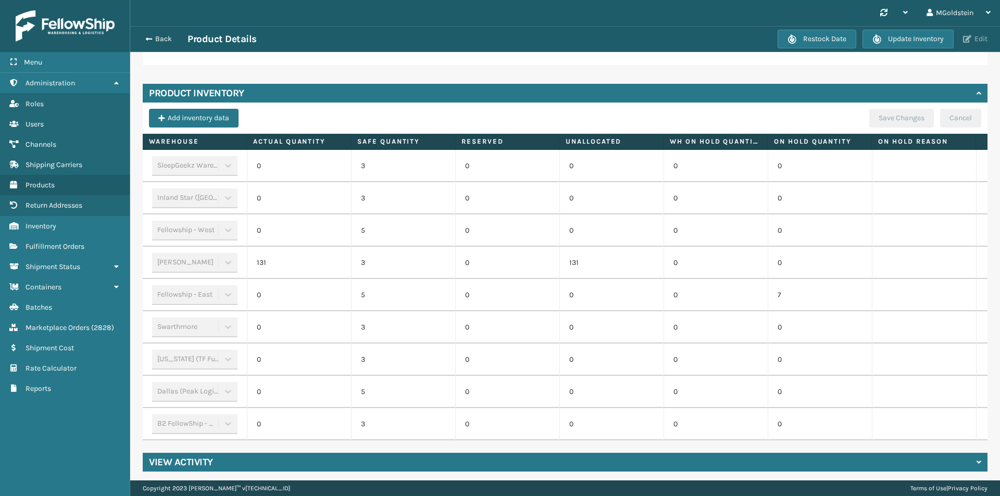
click at [985, 37] on button "Edit" at bounding box center [975, 38] width 31 height 9
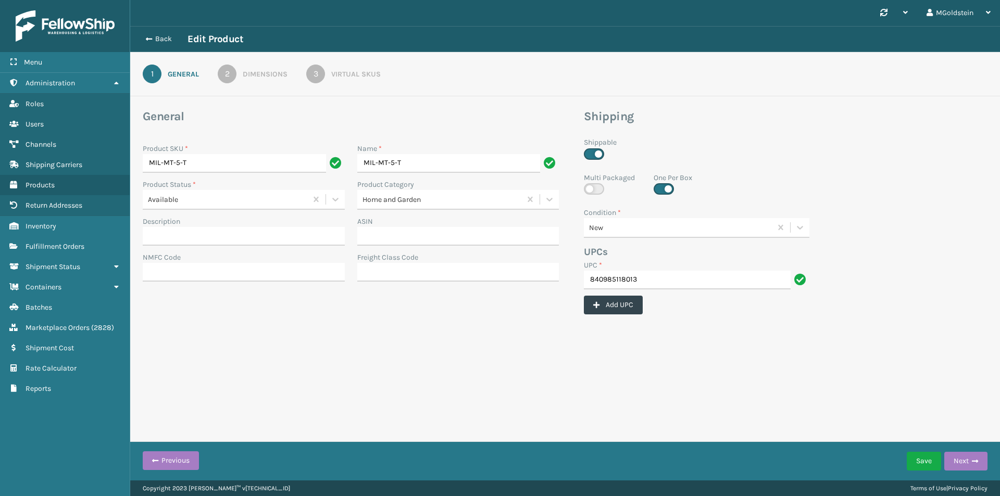
click at [359, 72] on div "Virtual SKUs" at bounding box center [355, 74] width 49 height 11
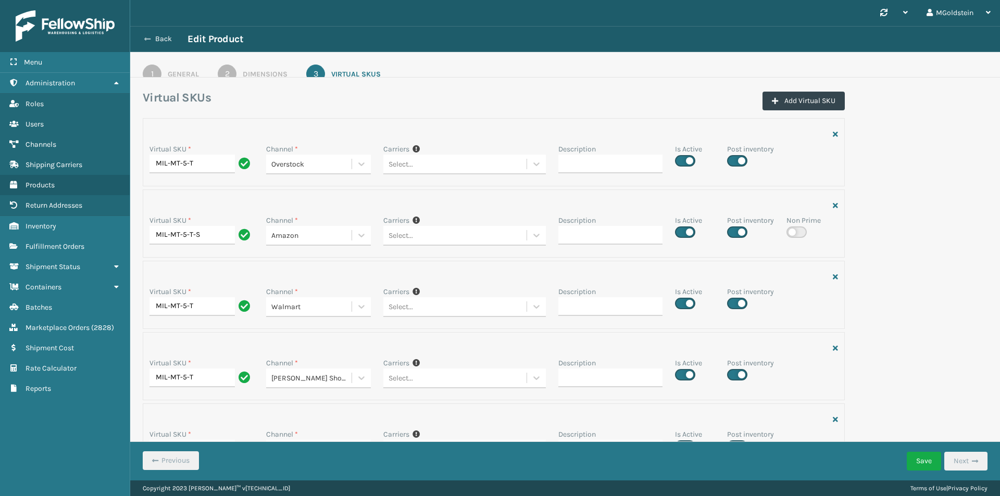
click at [157, 41] on button "Back" at bounding box center [164, 38] width 48 height 9
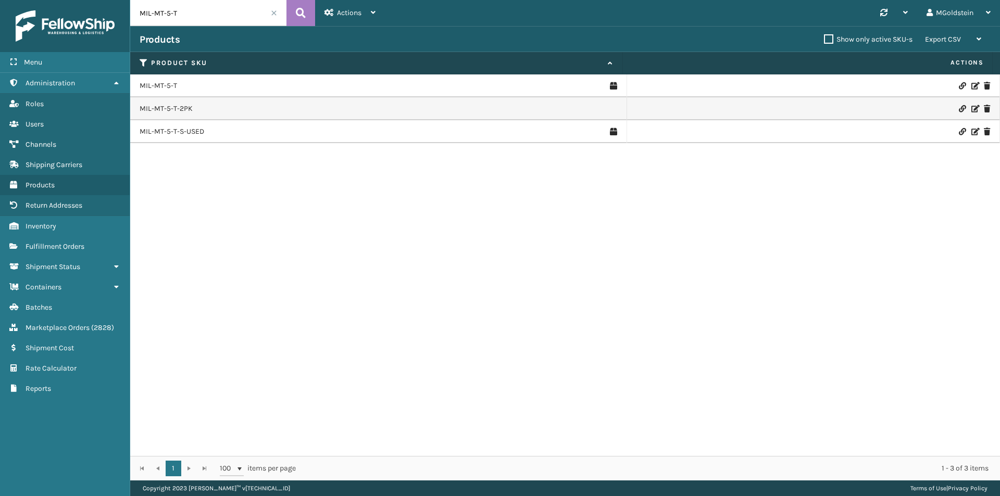
drag, startPoint x: 204, startPoint y: 16, endPoint x: 116, endPoint y: 16, distance: 88.5
click at [116, 0] on div "Menu Administration Roles Users Channels Shipping Carriers Products Return Addr…" at bounding box center [500, 0] width 1000 height 0
paste input "HK612-6-31"
type input "MIL-HK612-6-31"
click at [303, 13] on icon at bounding box center [301, 13] width 10 height 16
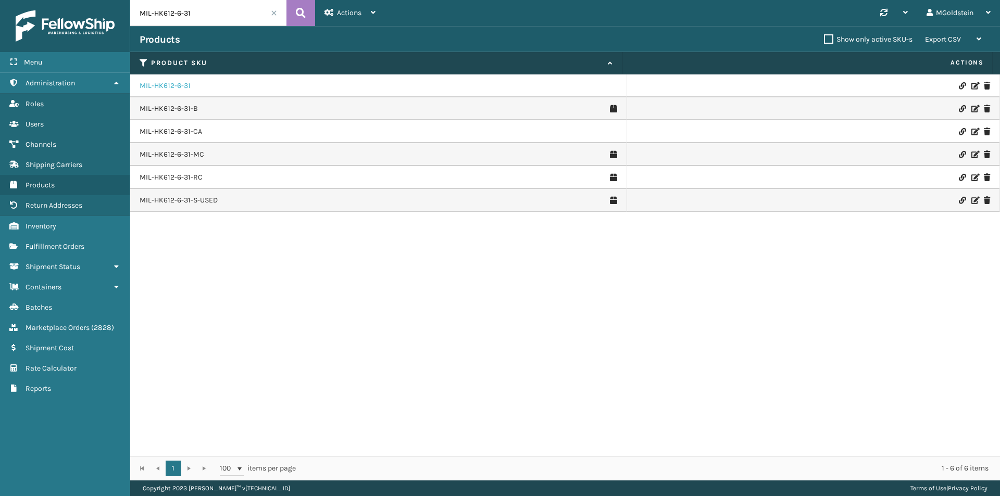
click at [177, 87] on link "MIL-HK612-6-31" at bounding box center [165, 86] width 51 height 10
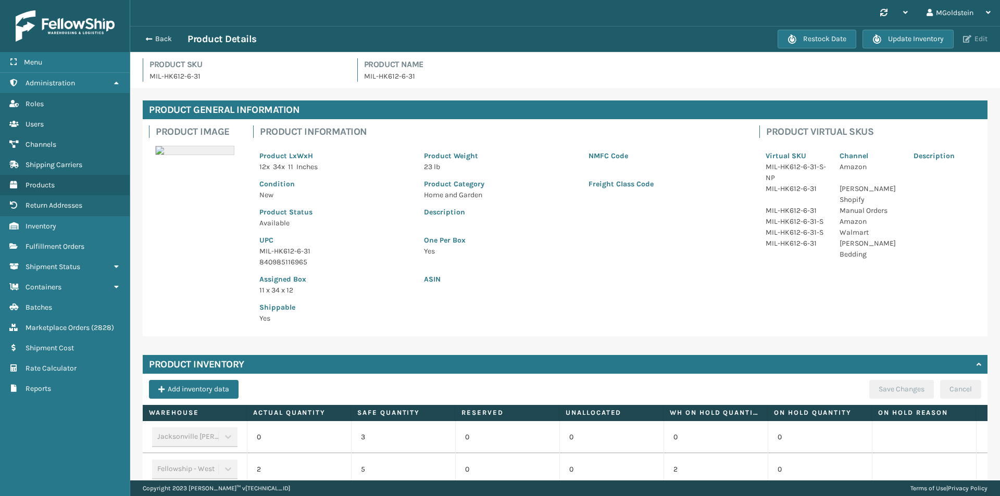
click at [978, 37] on button "Edit" at bounding box center [975, 38] width 31 height 9
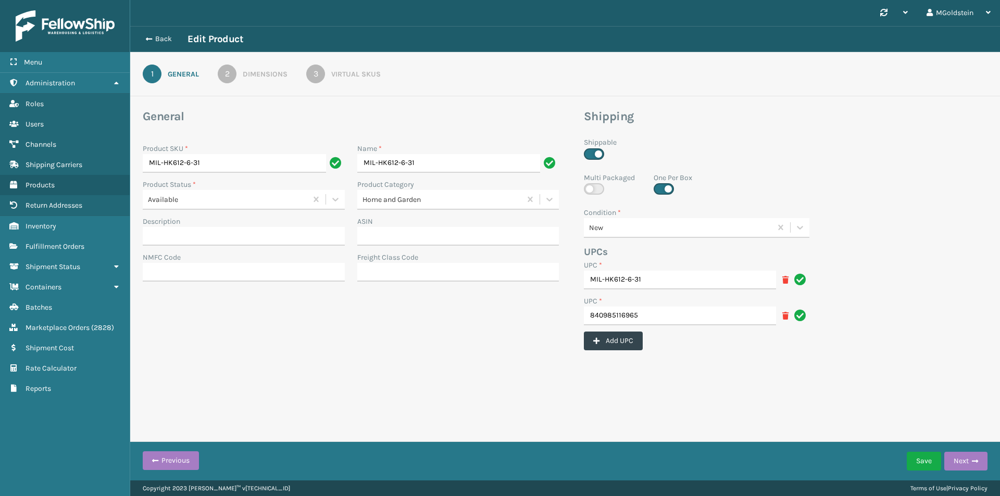
click at [355, 74] on div "Virtual SKUs" at bounding box center [355, 74] width 49 height 11
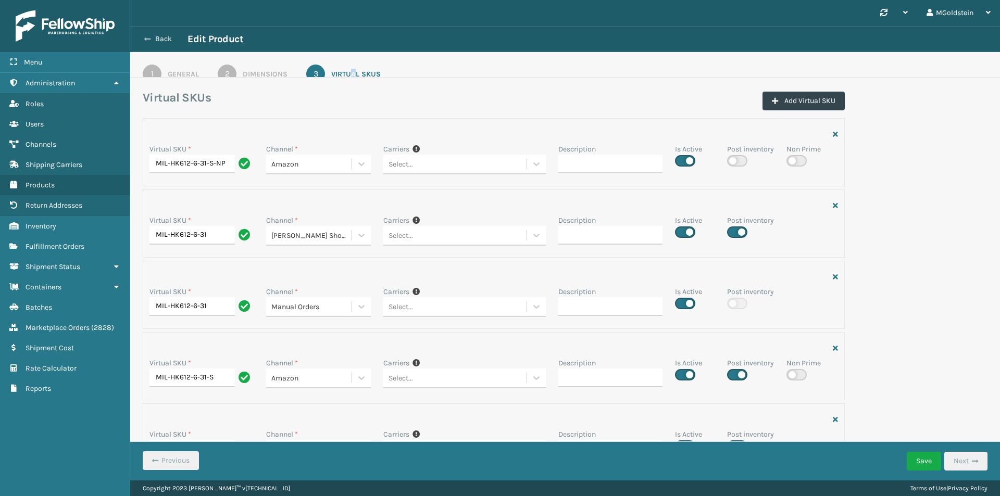
click at [164, 42] on button "Back" at bounding box center [164, 38] width 48 height 9
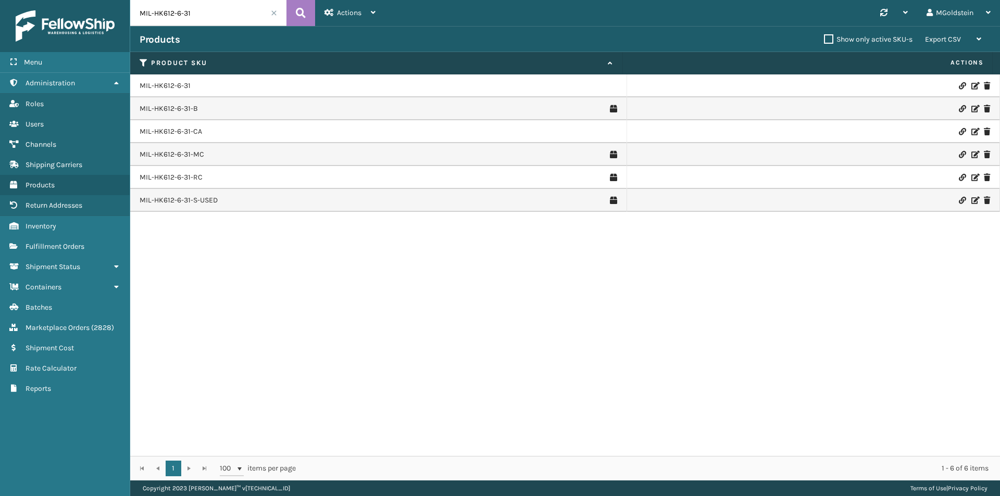
drag, startPoint x: 197, startPoint y: 15, endPoint x: 109, endPoint y: 11, distance: 87.6
click at [109, 0] on div "Menu Administration Roles Users Channels Shipping Carriers Products Return Addr…" at bounding box center [500, 0] width 1000 height 0
paste input "TFSB-MF-T-N"
type input "MIL-TFSB-MF-T-N"
click at [300, 15] on icon at bounding box center [301, 13] width 10 height 16
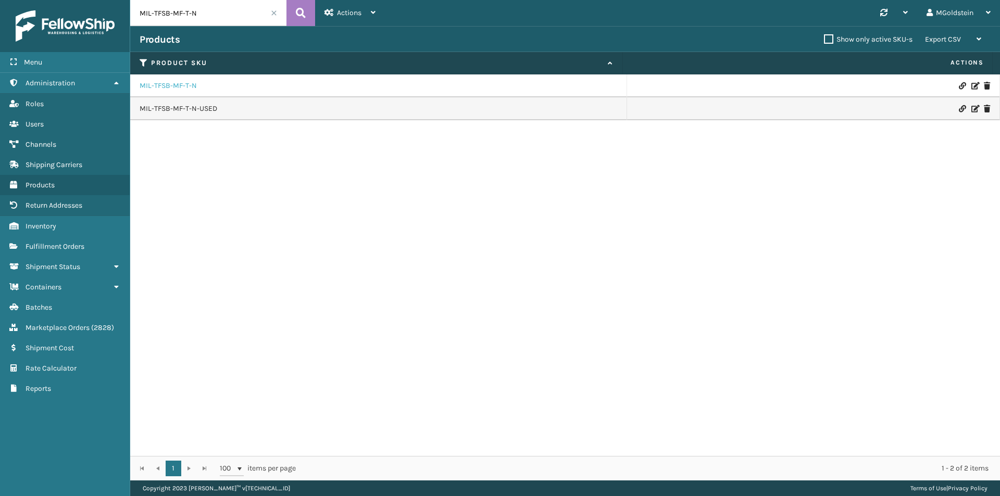
click at [169, 84] on link "MIL-TFSB-MF-T-N" at bounding box center [168, 86] width 57 height 10
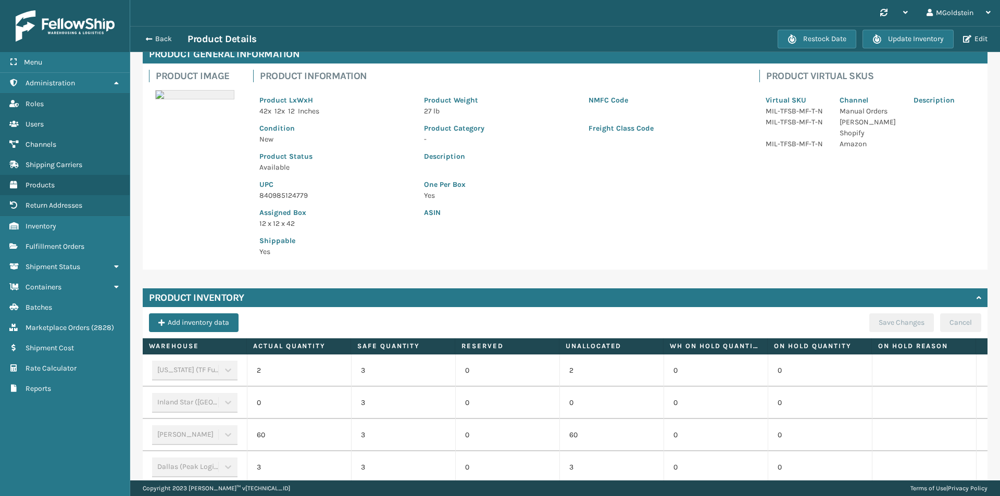
scroll to position [175, 0]
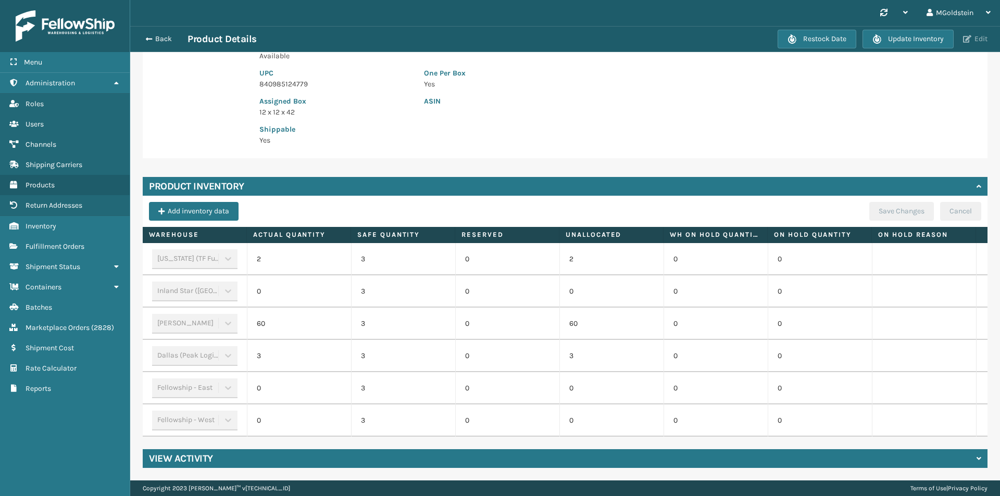
click at [978, 39] on button "Edit" at bounding box center [975, 38] width 31 height 9
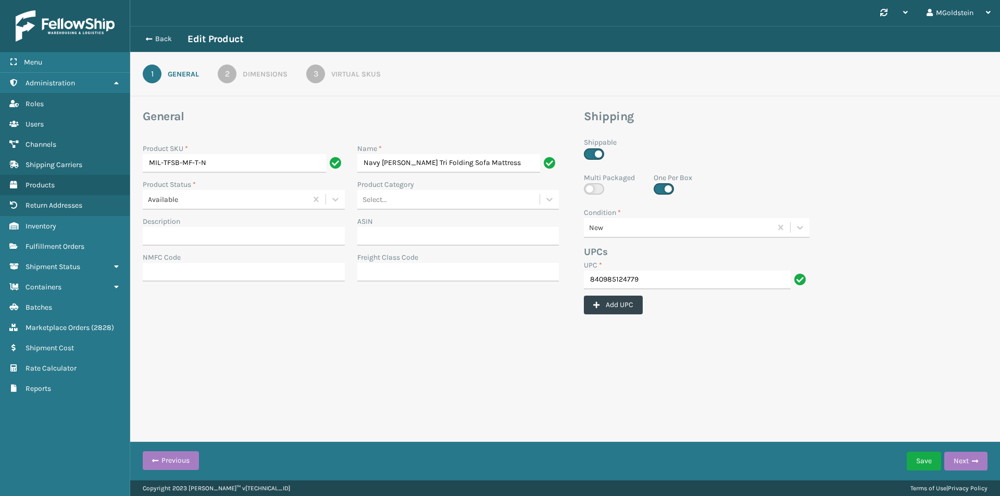
click at [359, 73] on div "Virtual SKUs" at bounding box center [355, 74] width 49 height 11
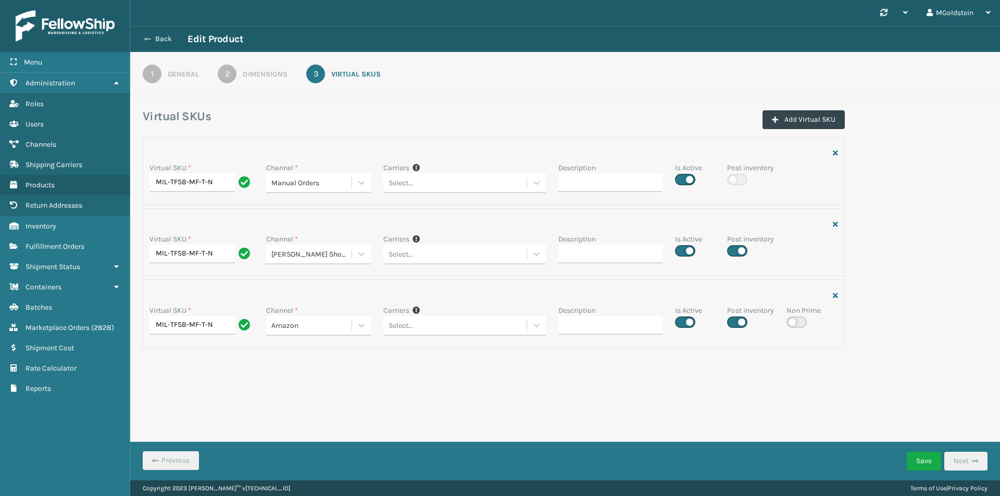
click at [166, 35] on button "Back" at bounding box center [164, 38] width 48 height 9
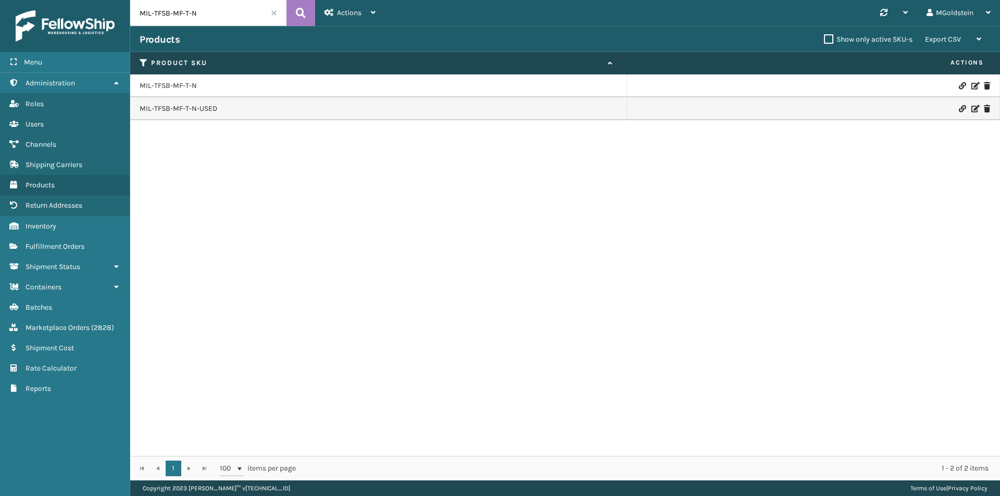
drag, startPoint x: 200, startPoint y: 15, endPoint x: 102, endPoint y: 17, distance: 97.9
click at [102, 0] on div "Menu Administration Roles Users Channels Shipping Carriers Products Return Addr…" at bounding box center [500, 0] width 1000 height 0
paste input "RI-6"
type input "MIL-TRI-6"
click at [302, 15] on icon at bounding box center [301, 13] width 10 height 16
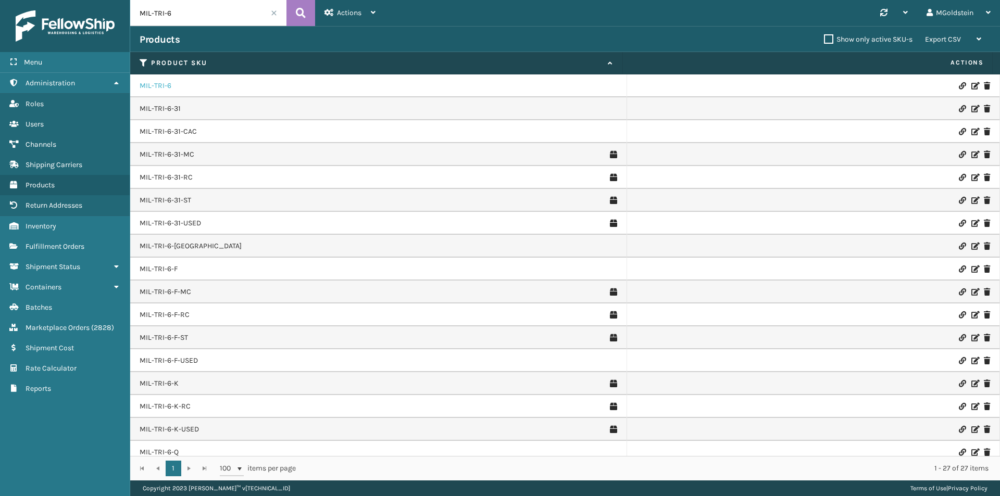
click at [161, 87] on link "MIL-TRI-6" at bounding box center [156, 86] width 32 height 10
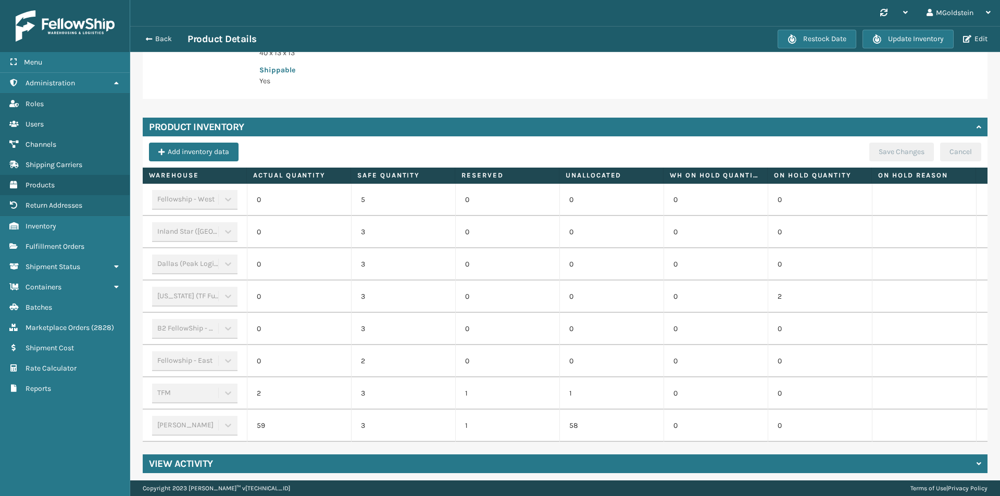
scroll to position [251, 0]
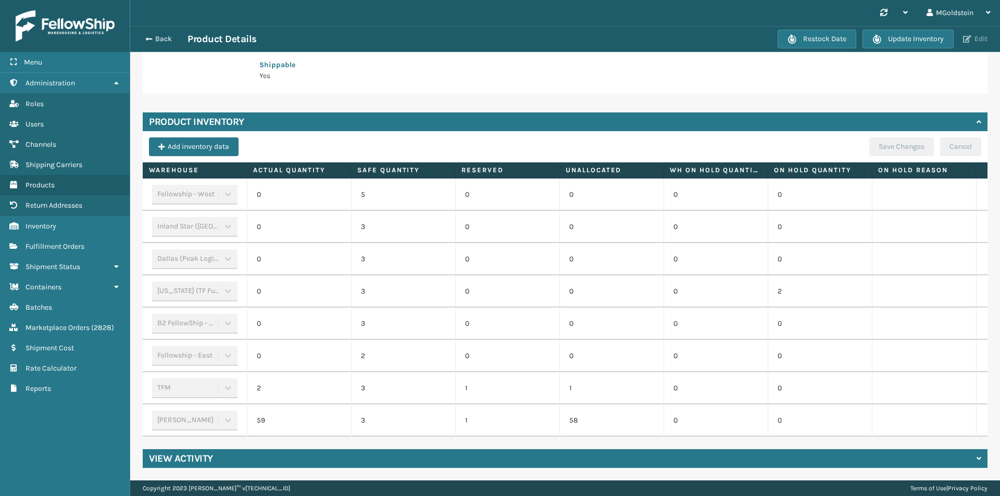
click at [980, 38] on button "Edit" at bounding box center [975, 38] width 31 height 9
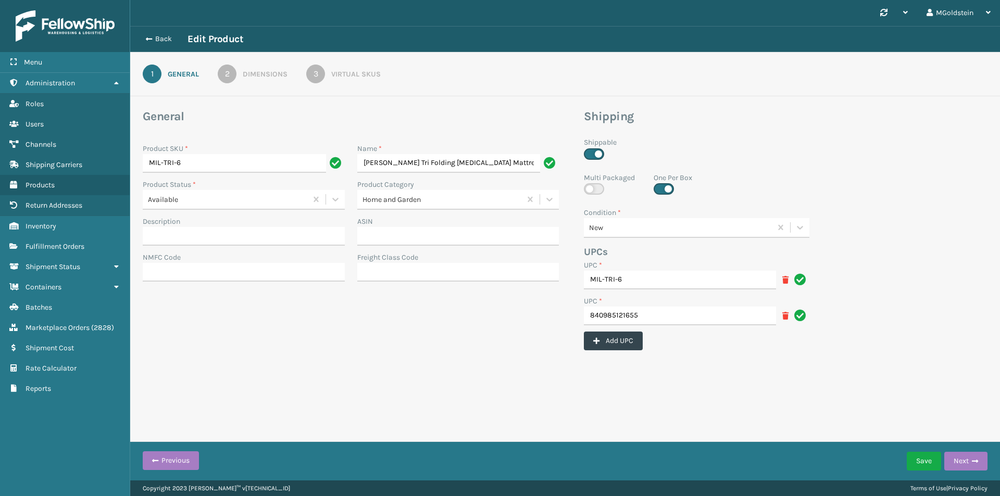
scroll to position [0, 183]
click at [354, 77] on div "Virtual SKUs" at bounding box center [355, 74] width 49 height 11
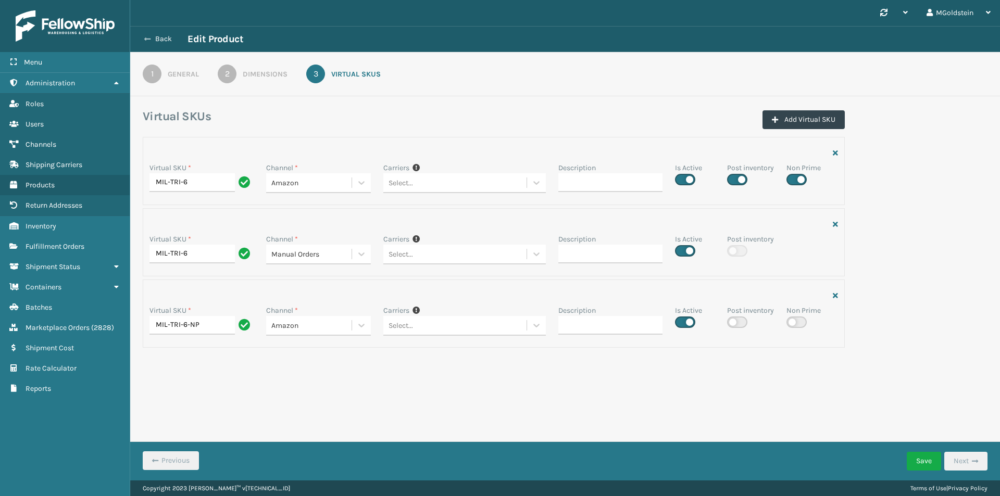
click at [160, 42] on button "Back" at bounding box center [164, 38] width 48 height 9
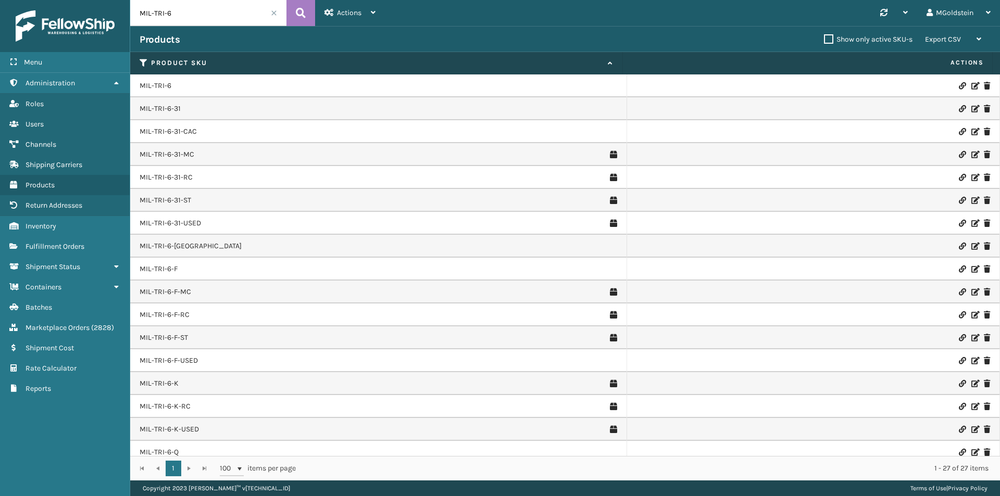
drag, startPoint x: 184, startPoint y: 12, endPoint x: 123, endPoint y: 14, distance: 60.4
click at [123, 0] on div "Menu Administration Roles Users Channels Shipping Carriers Products Return Addr…" at bounding box center [500, 0] width 1000 height 0
paste input "-F"
type input "MIL-TRI-6-F"
click at [302, 12] on icon at bounding box center [301, 13] width 10 height 16
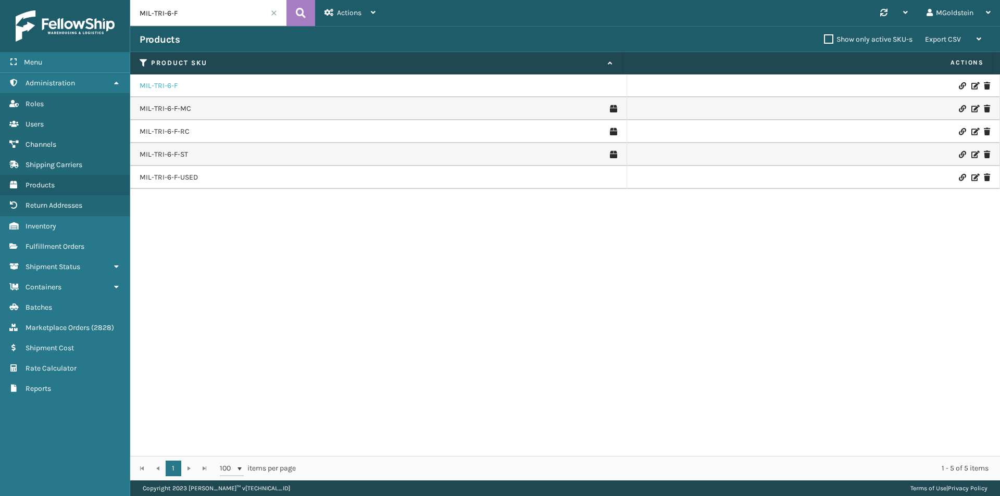
click at [159, 88] on link "MIL-TRI-6-F" at bounding box center [159, 86] width 38 height 10
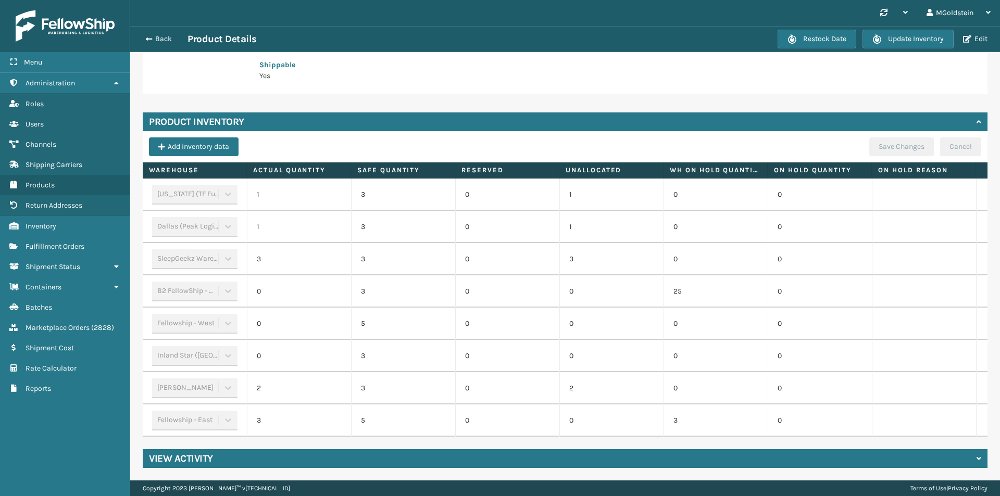
scroll to position [240, 0]
click at [982, 37] on button "Edit" at bounding box center [975, 38] width 31 height 9
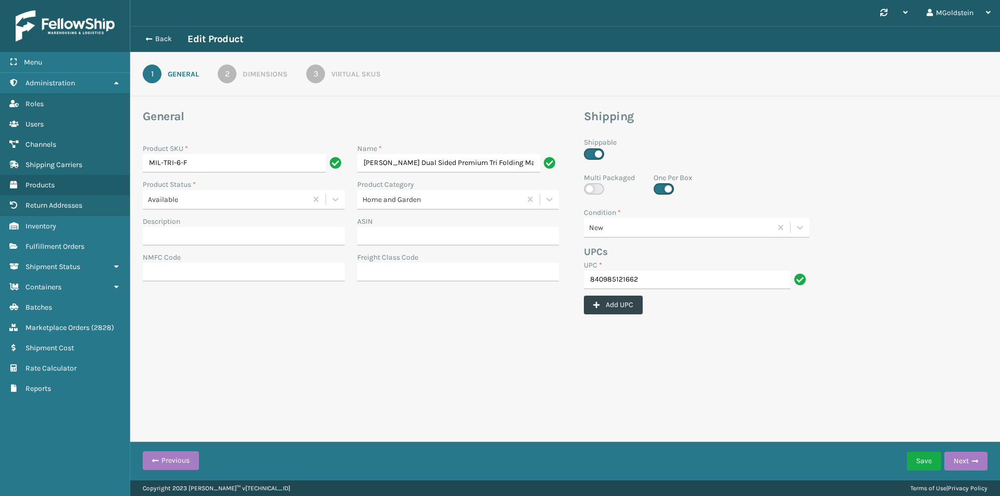
click at [352, 73] on div "Virtual SKUs" at bounding box center [355, 74] width 49 height 11
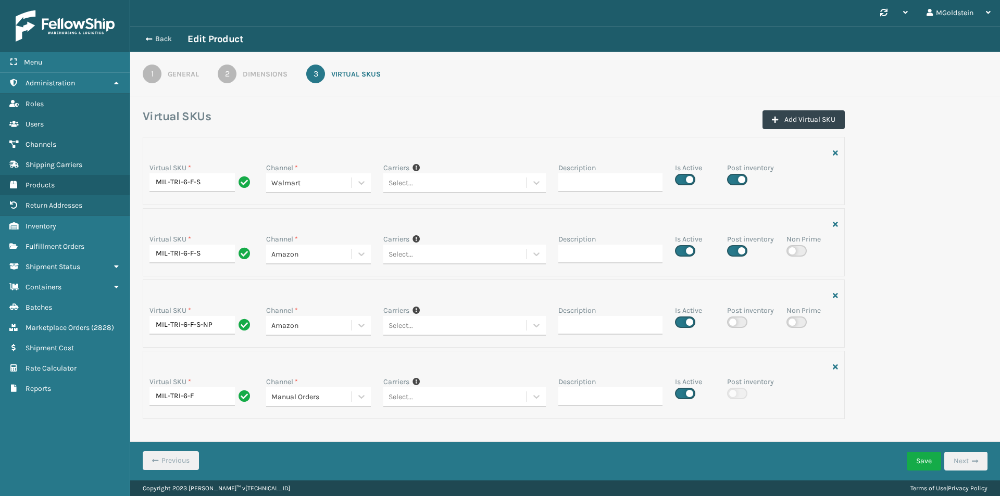
click at [740, 251] on label at bounding box center [737, 250] width 20 height 11
click at [734, 251] on input "checkbox" at bounding box center [730, 248] width 7 height 7
checkbox input "false"
click at [931, 461] on button "Save" at bounding box center [924, 461] width 34 height 19
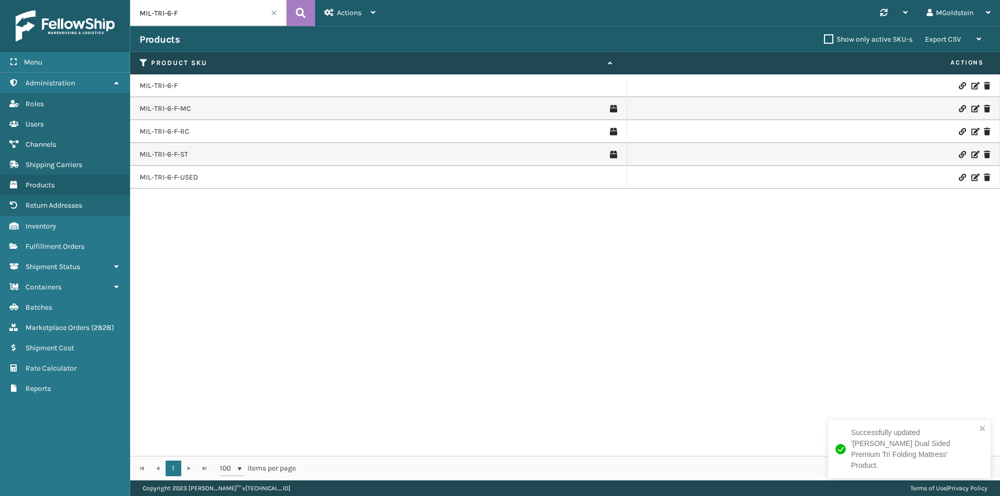
drag, startPoint x: 191, startPoint y: 13, endPoint x: 123, endPoint y: 14, distance: 67.2
click at [123, 0] on div "Menu Administration Roles Users Channels Shipping Carriers Products Return Addr…" at bounding box center [500, 0] width 1000 height 0
paste input "Q"
type input "MIL-TRI-6-Q"
click at [297, 15] on icon at bounding box center [301, 13] width 10 height 16
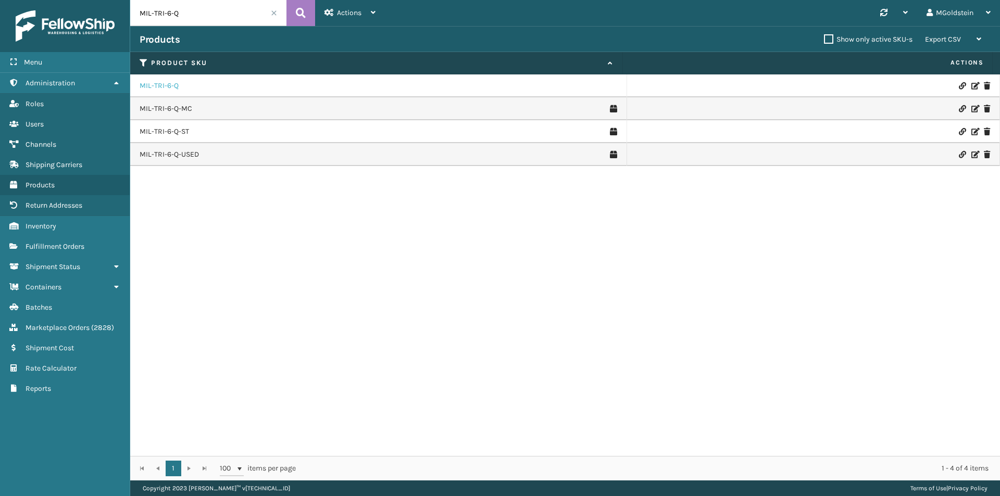
click at [169, 84] on link "MIL-TRI-6-Q" at bounding box center [159, 86] width 39 height 10
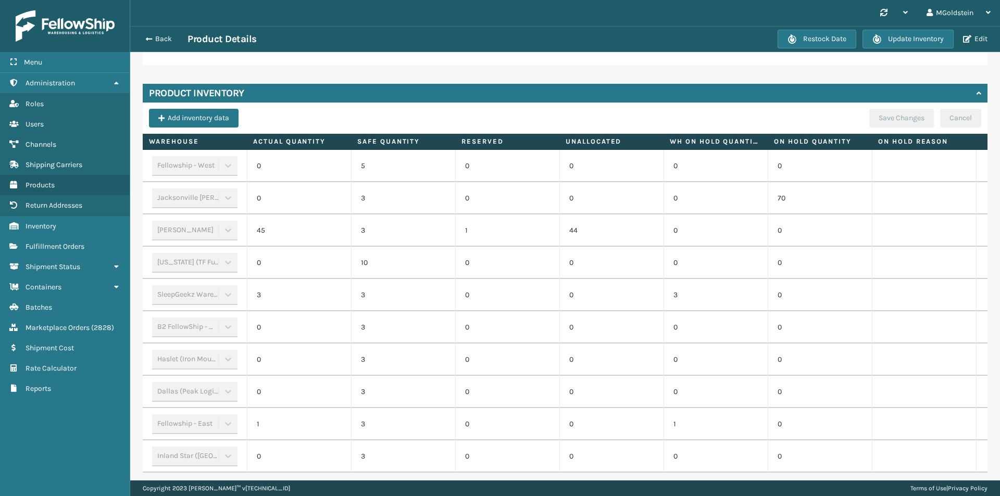
scroll to position [304, 0]
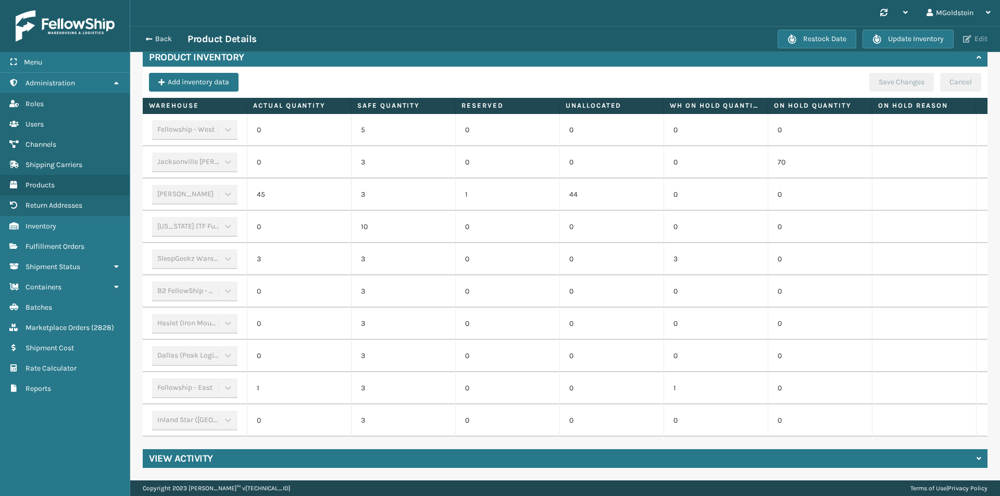
click at [979, 39] on button "Edit" at bounding box center [975, 38] width 31 height 9
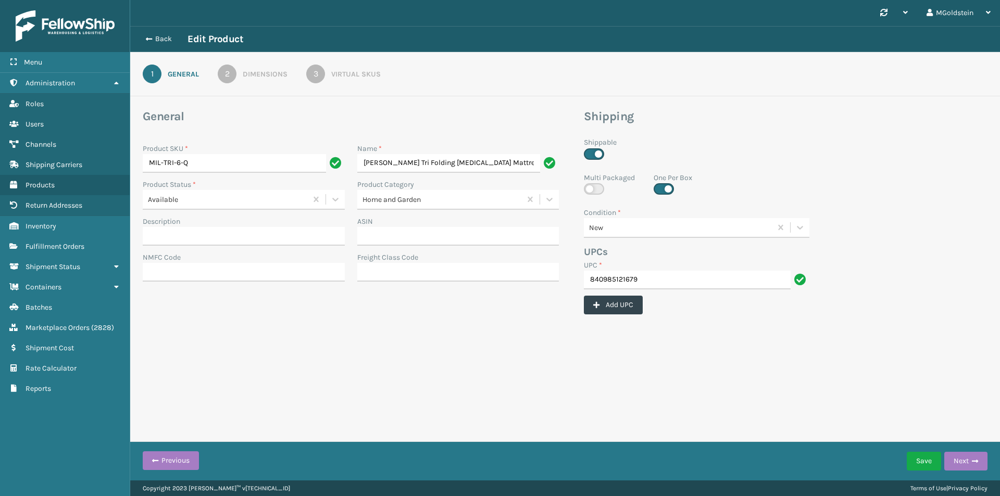
scroll to position [0, 179]
click at [352, 77] on div "Virtual SKUs" at bounding box center [355, 74] width 49 height 11
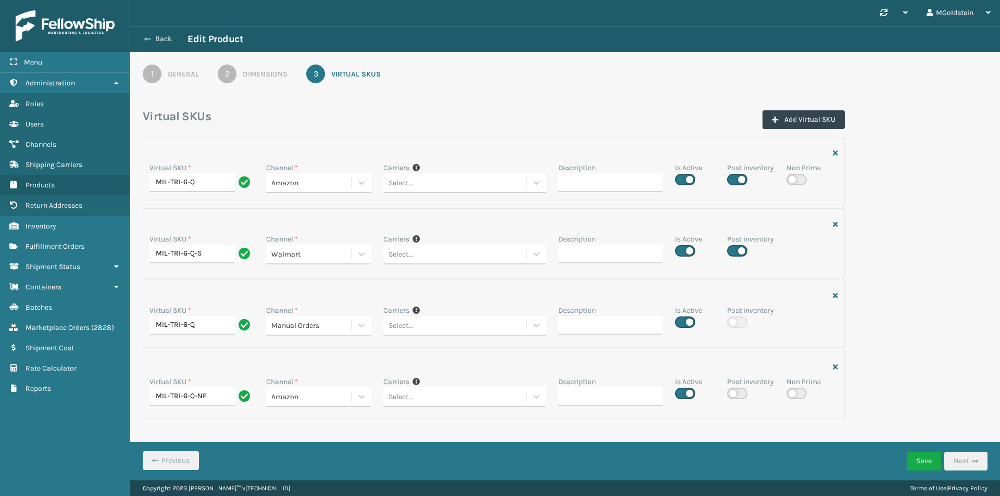
click at [158, 38] on button "Back" at bounding box center [164, 38] width 48 height 9
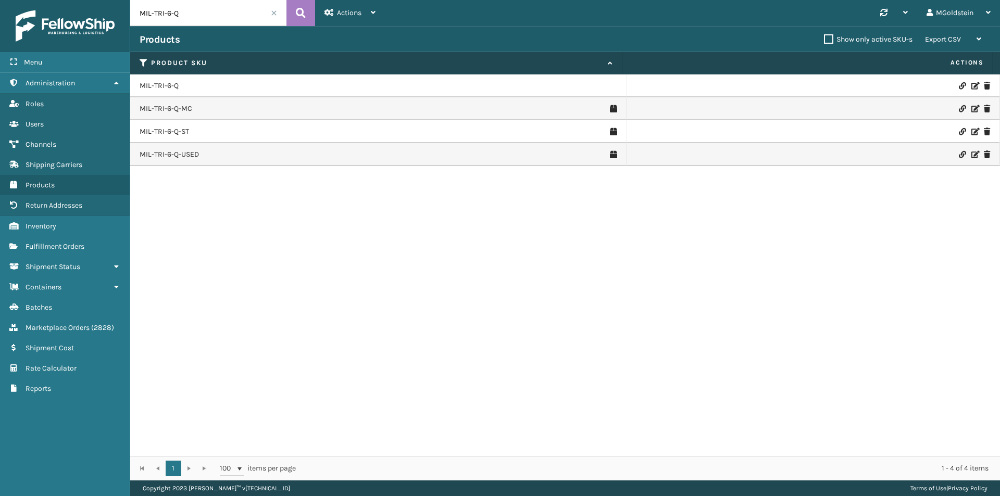
drag, startPoint x: 176, startPoint y: 16, endPoint x: 118, endPoint y: 14, distance: 57.8
click at [118, 0] on div "Menu Administration Roles Users Channels Shipping Carriers Products Return Addr…" at bounding box center [500, 0] width 1000 height 0
paste input "T"
type input "MIL-TRI-6-T"
click at [301, 7] on icon at bounding box center [301, 13] width 10 height 16
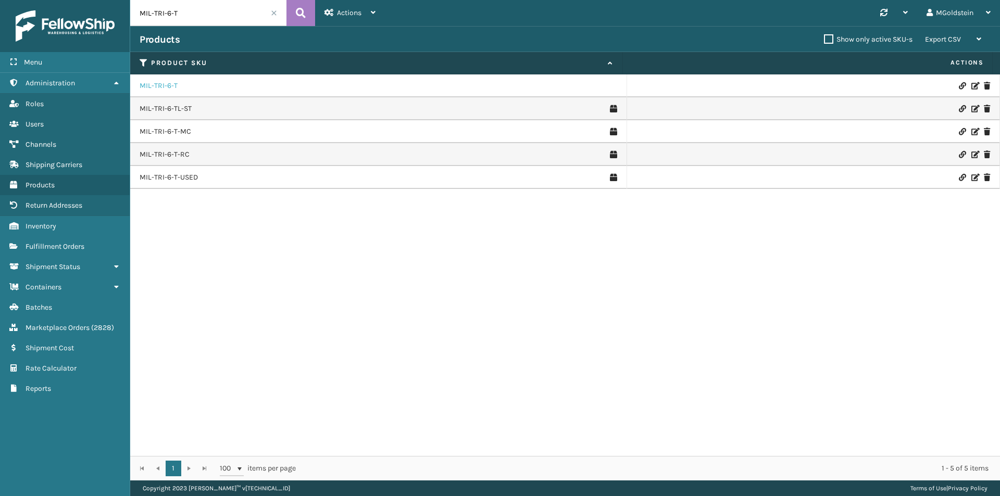
click at [168, 85] on link "MIL-TRI-6-T" at bounding box center [159, 86] width 38 height 10
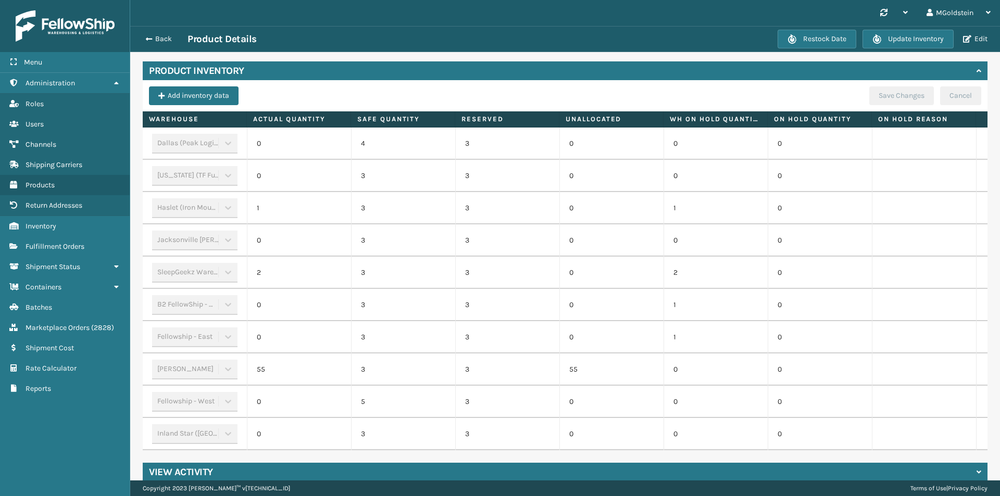
scroll to position [260, 0]
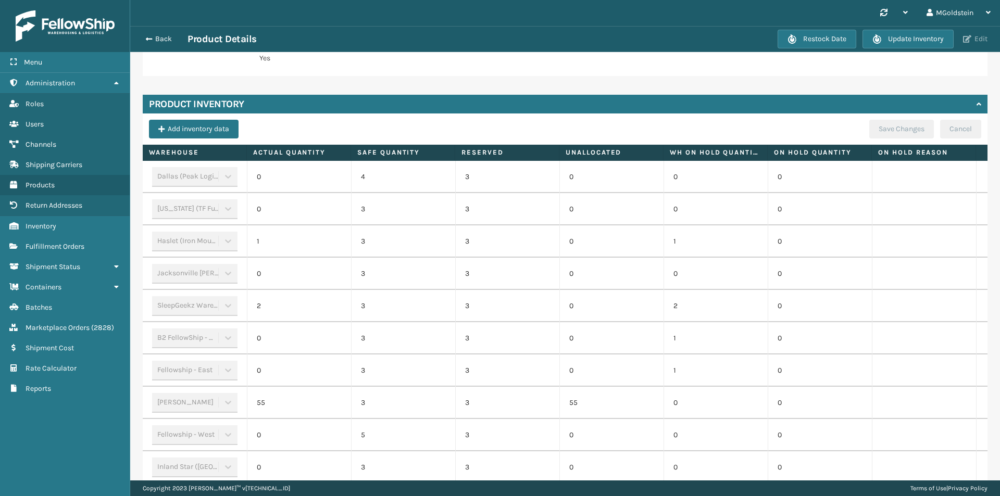
click at [972, 35] on button "Edit" at bounding box center [975, 38] width 31 height 9
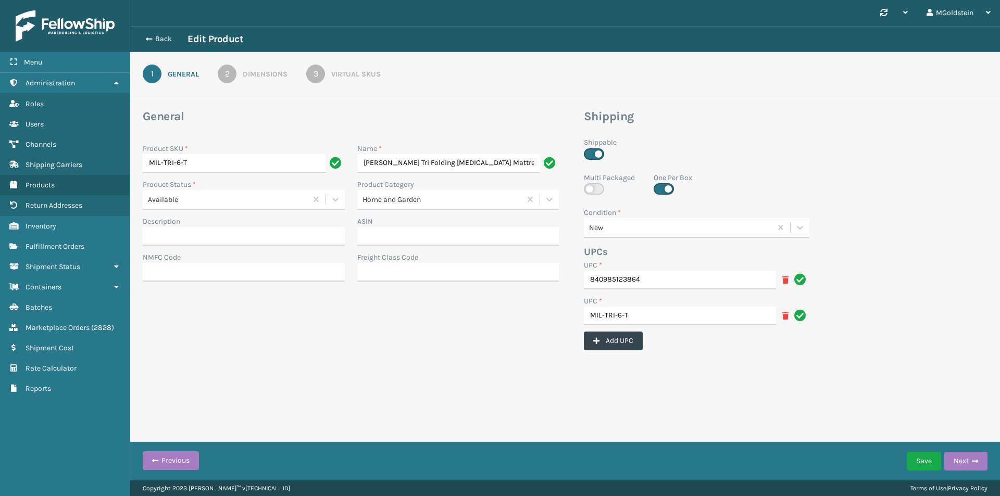
scroll to position [0, 175]
click at [364, 73] on div "Virtual SKUs" at bounding box center [355, 74] width 49 height 11
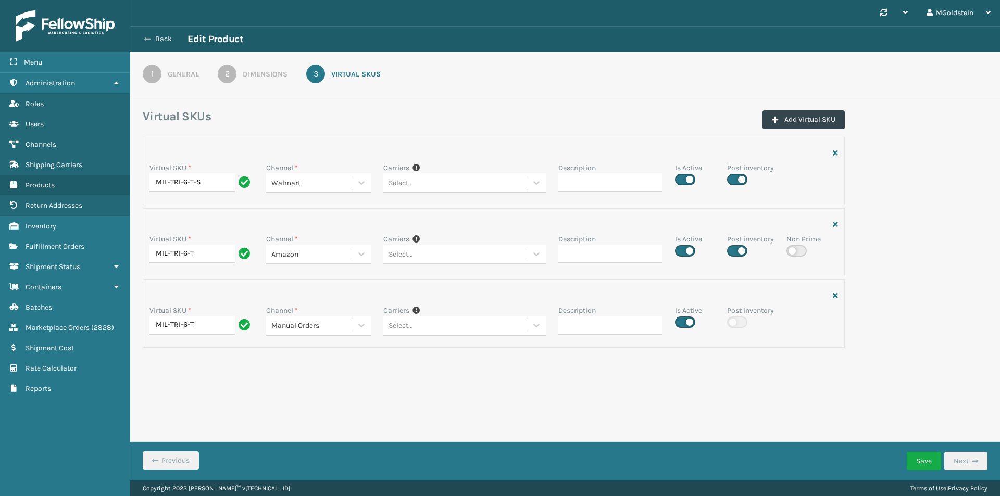
click at [165, 35] on button "Back" at bounding box center [164, 38] width 48 height 9
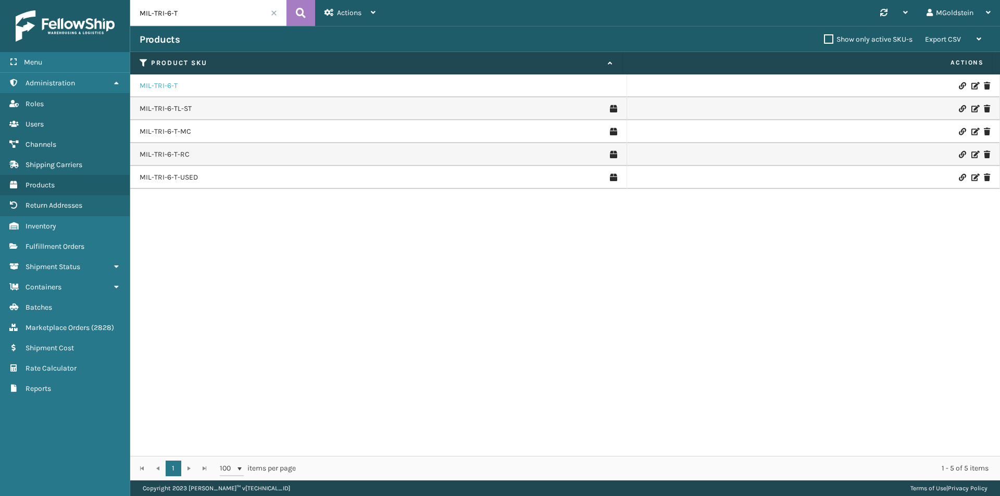
click at [161, 87] on link "MIL-TRI-6-T" at bounding box center [159, 86] width 38 height 10
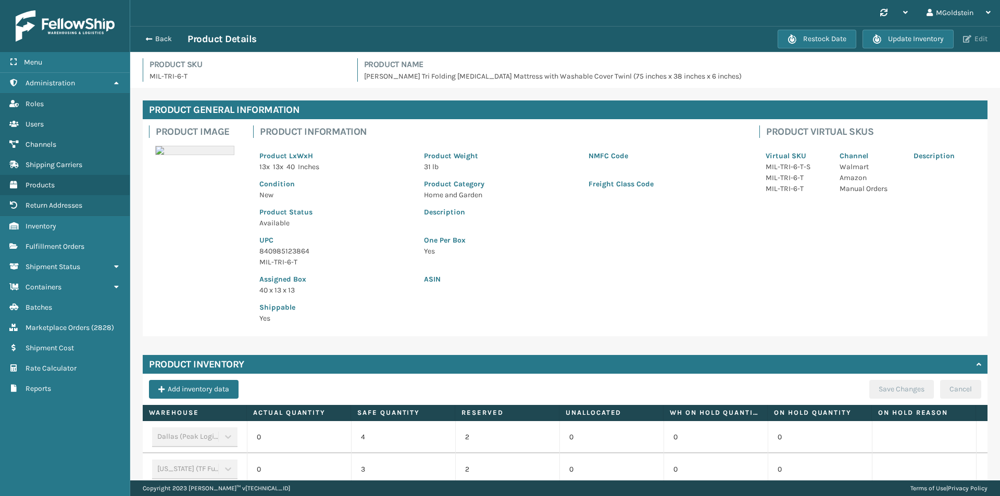
drag, startPoint x: 977, startPoint y: 37, endPoint x: 954, endPoint y: 43, distance: 23.1
click at [977, 38] on button "Edit" at bounding box center [975, 38] width 31 height 9
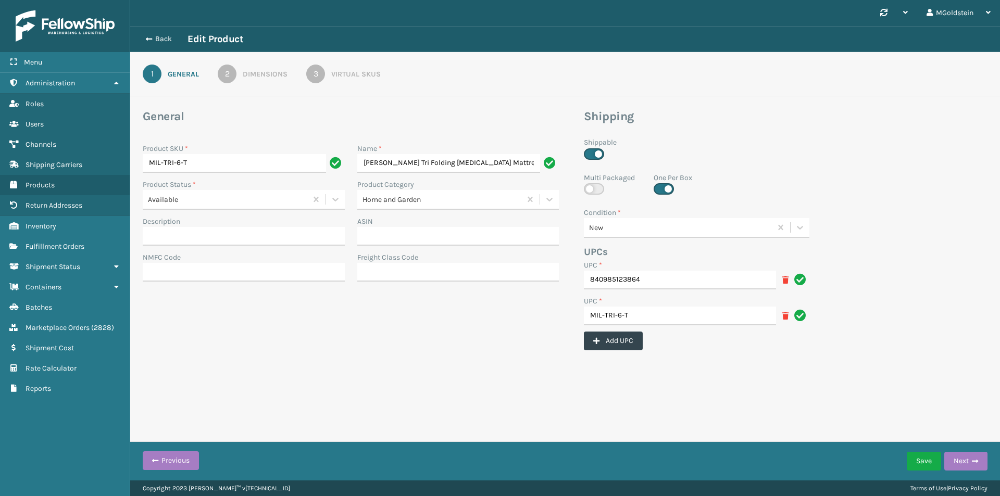
scroll to position [0, 175]
click at [362, 73] on div "Virtual SKUs" at bounding box center [355, 74] width 49 height 11
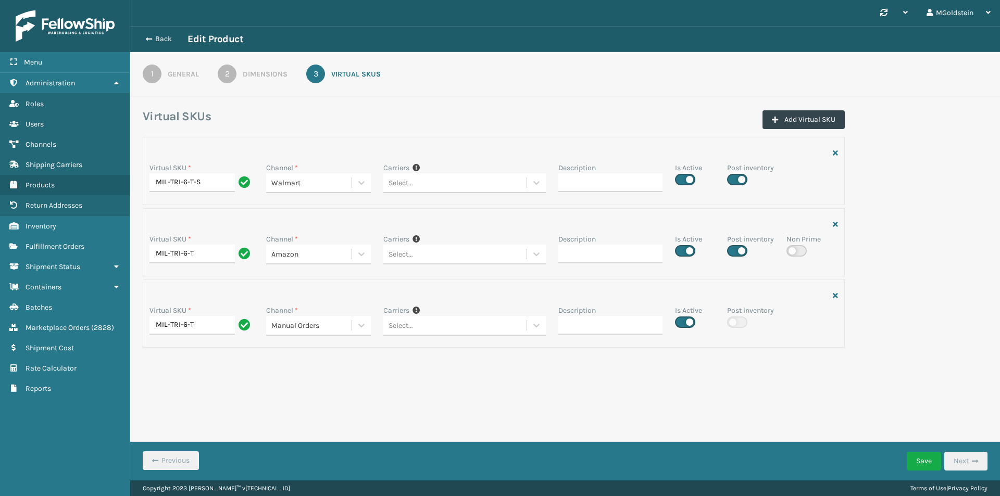
click at [739, 251] on label at bounding box center [737, 250] width 20 height 11
click at [734, 251] on input "checkbox" at bounding box center [730, 248] width 7 height 7
checkbox input "false"
click at [928, 464] on button "Save" at bounding box center [924, 461] width 34 height 19
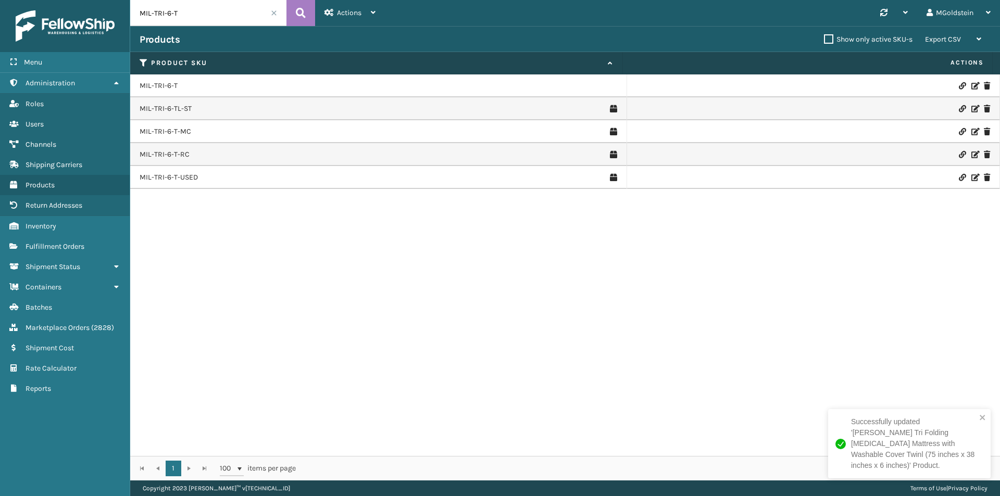
drag, startPoint x: 185, startPoint y: 9, endPoint x: 104, endPoint y: 5, distance: 81.4
click at [104, 0] on div "Menu Administration Roles Users Channels Shipping Carriers Products Return Addr…" at bounding box center [500, 0] width 1000 height 0
paste input "Q"
click at [301, 11] on icon at bounding box center [301, 13] width 10 height 16
type input "MIL-TRI-6-Q"
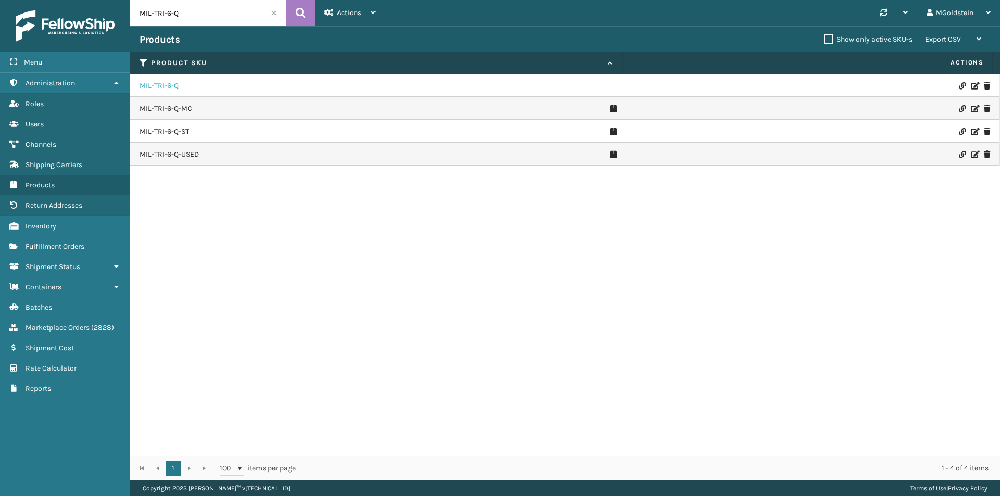
click at [162, 86] on link "MIL-TRI-6-Q" at bounding box center [159, 86] width 39 height 10
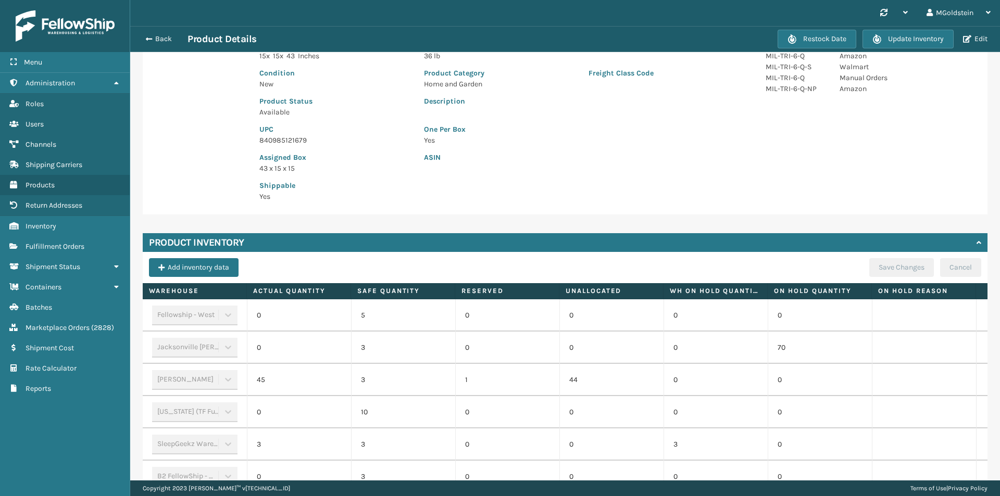
scroll to position [52, 0]
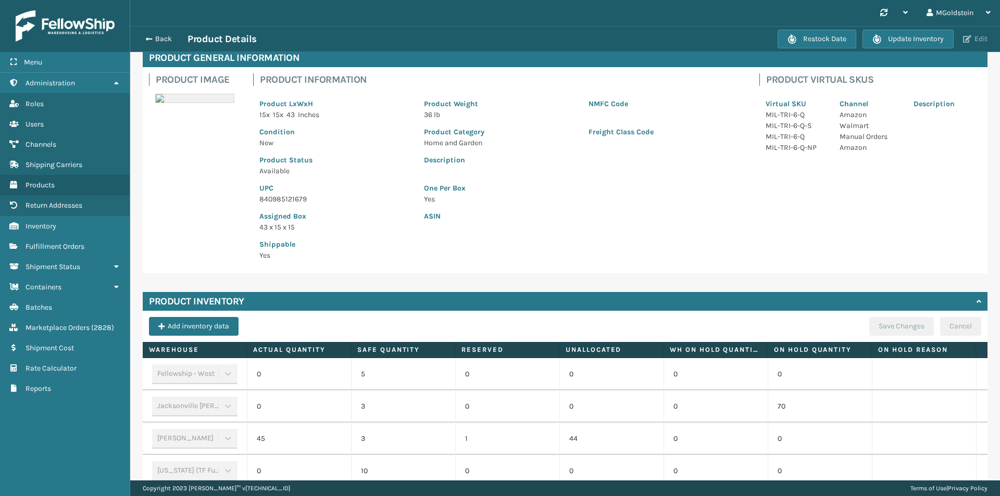
click at [981, 40] on button "Edit" at bounding box center [975, 38] width 31 height 9
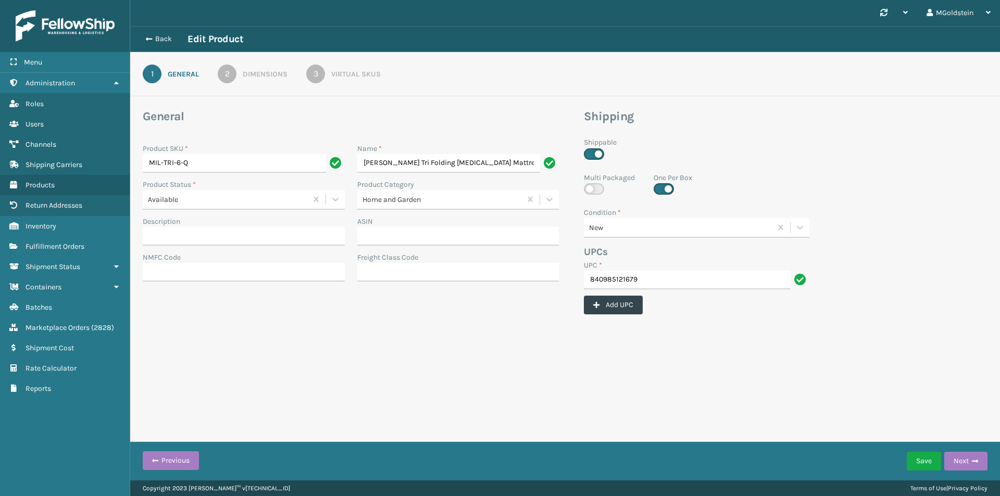
click at [359, 74] on div "Virtual SKUs" at bounding box center [355, 74] width 49 height 11
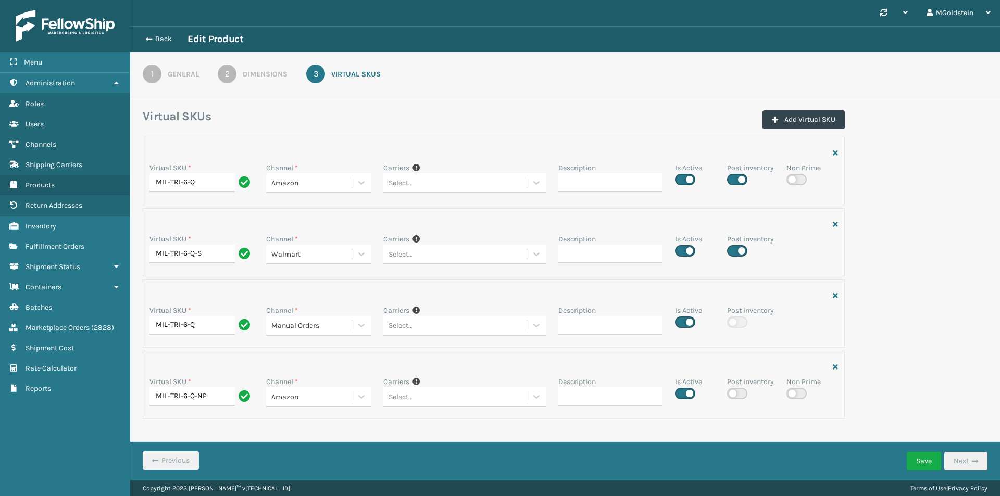
click at [742, 179] on label at bounding box center [737, 179] width 20 height 11
click at [734, 179] on input "checkbox" at bounding box center [730, 176] width 7 height 7
checkbox input "false"
click at [923, 462] on button "Save" at bounding box center [924, 461] width 34 height 19
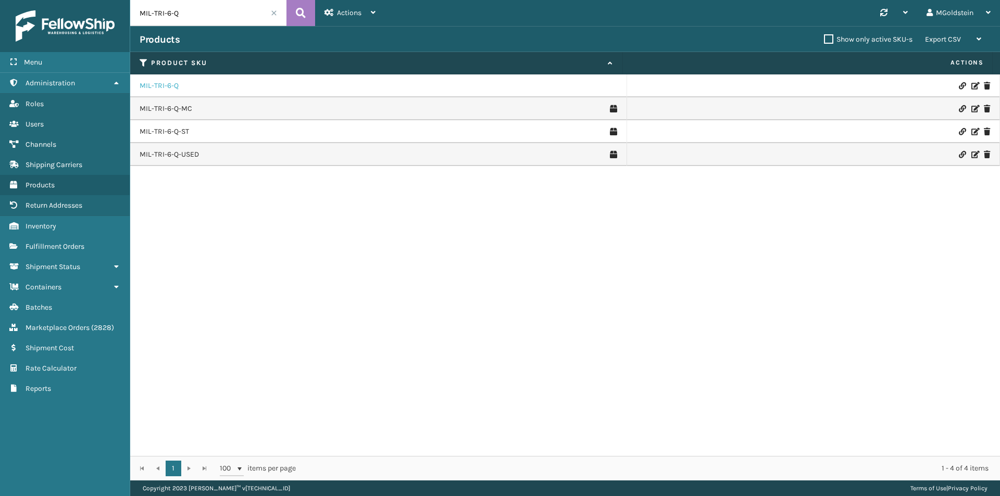
click at [164, 85] on link "MIL-TRI-6-Q" at bounding box center [159, 86] width 39 height 10
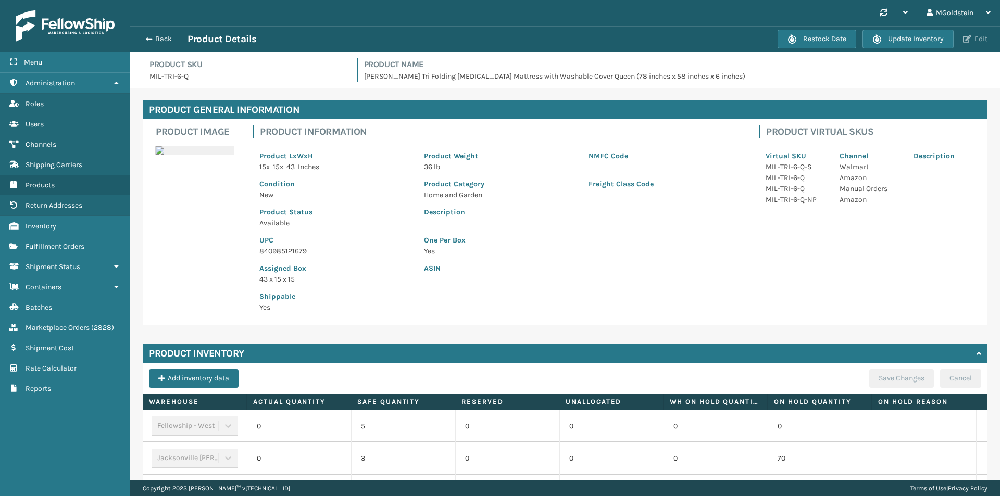
click at [972, 39] on button "Edit" at bounding box center [975, 38] width 31 height 9
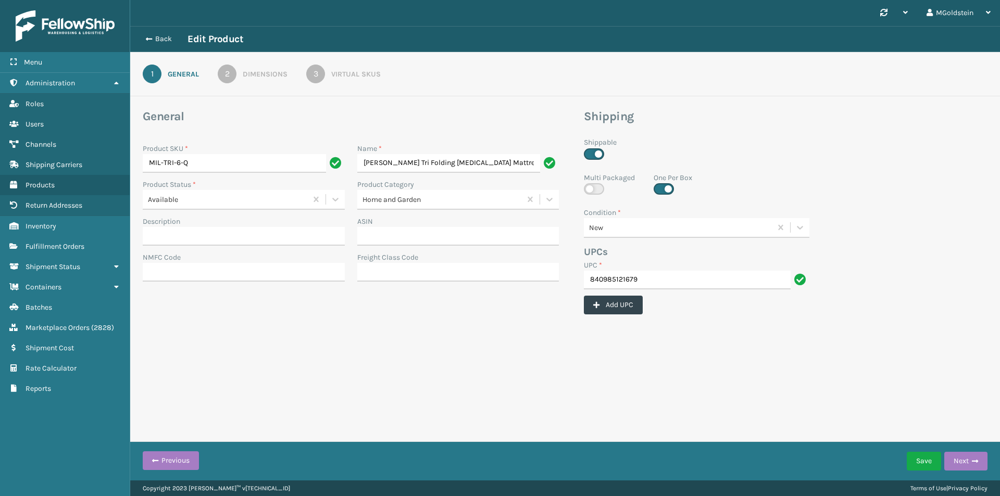
scroll to position [0, 179]
click at [357, 75] on div "Virtual SKUs" at bounding box center [355, 74] width 49 height 11
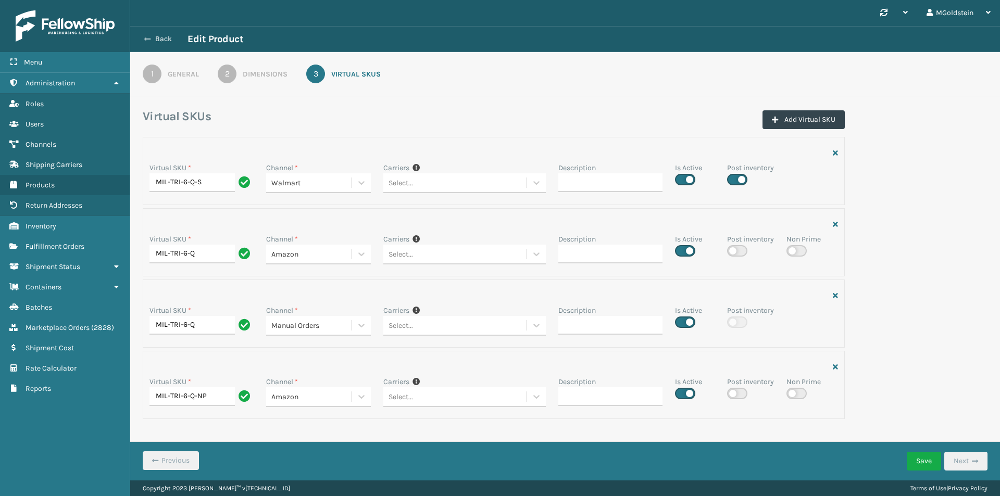
click at [160, 41] on button "Back" at bounding box center [164, 38] width 48 height 9
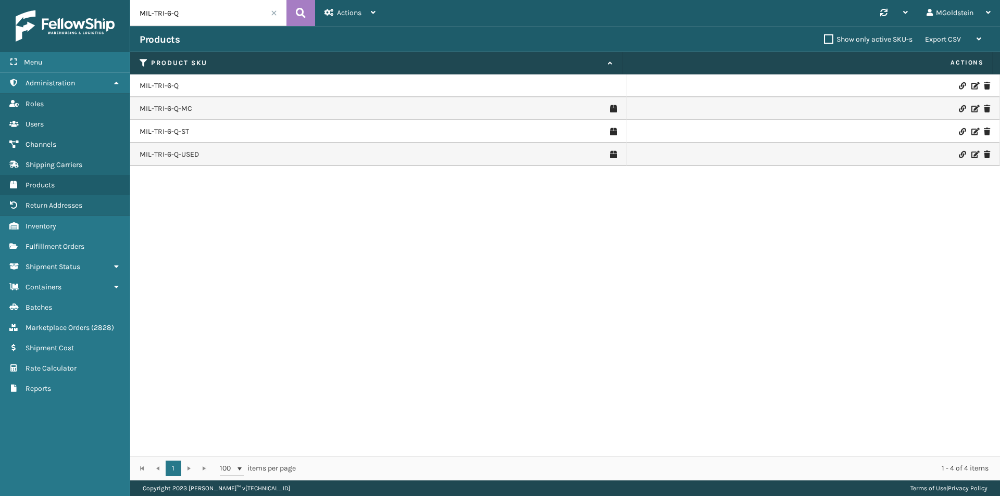
drag, startPoint x: 190, startPoint y: 15, endPoint x: 115, endPoint y: 14, distance: 74.5
click at [115, 0] on div "Menu Shipment Status Administration Shipment Status Roles Shipment Status Users…" at bounding box center [500, 0] width 1000 height 0
paste input "text"
click at [299, 15] on icon at bounding box center [301, 13] width 10 height 16
type input "MIL-TRI-6"
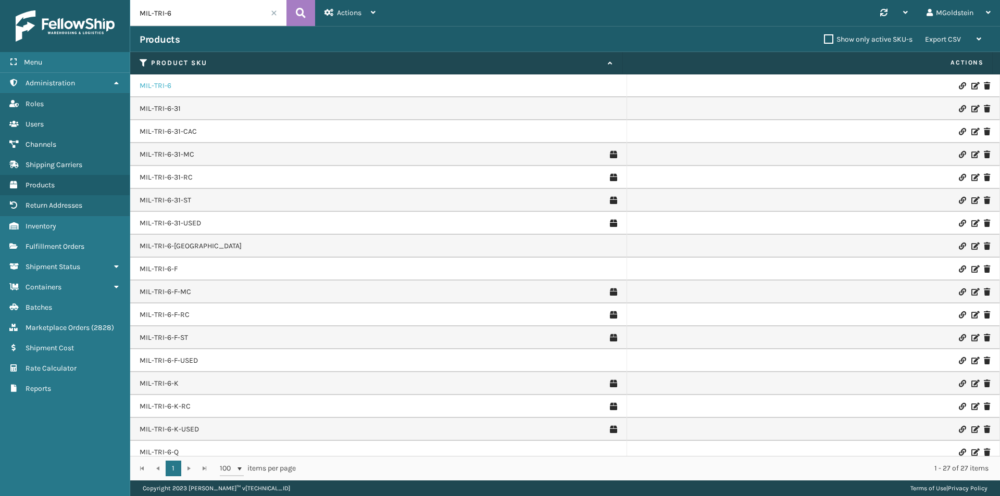
click at [166, 85] on link "MIL-TRI-6" at bounding box center [156, 86] width 32 height 10
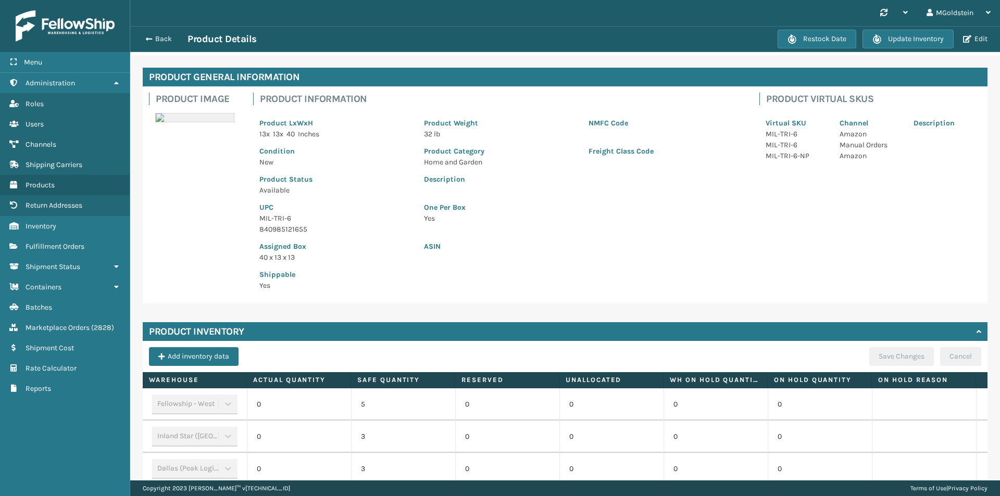
scroll to position [156, 0]
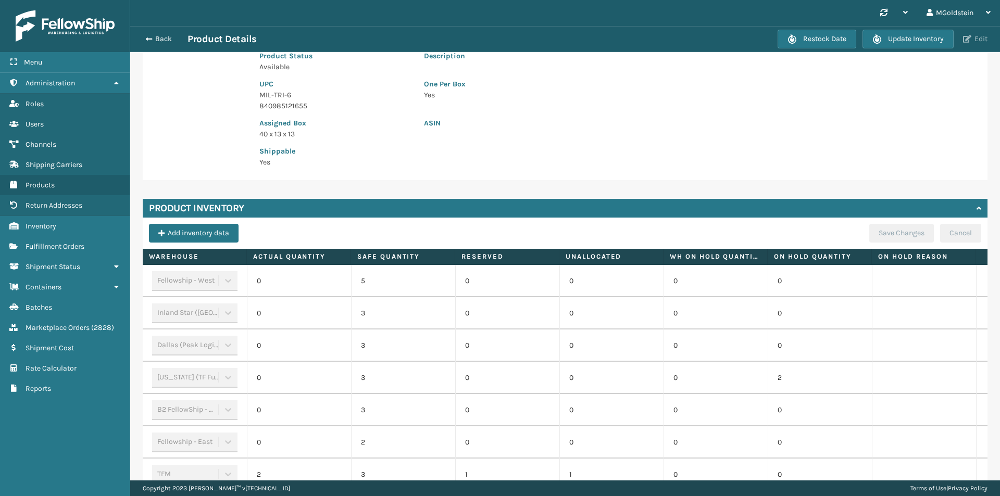
click at [977, 39] on button "Edit" at bounding box center [975, 38] width 31 height 9
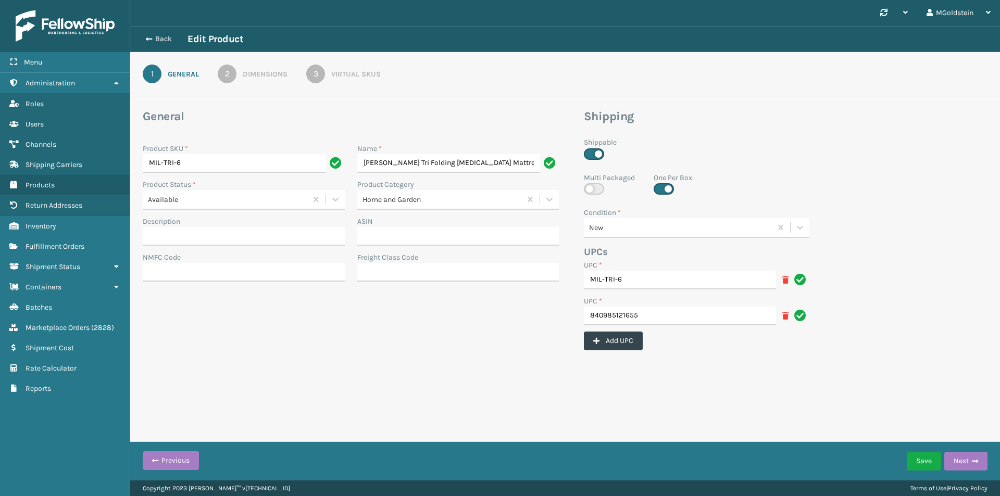
scroll to position [0, 183]
click at [354, 74] on div "Virtual SKUs" at bounding box center [355, 74] width 49 height 11
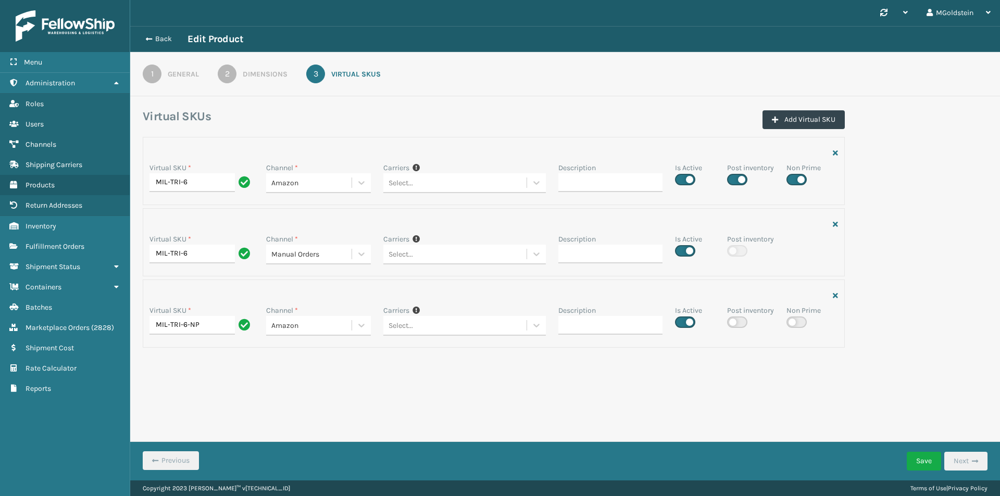
click at [742, 179] on label at bounding box center [737, 179] width 20 height 11
click at [734, 179] on input "checkbox" at bounding box center [730, 176] width 7 height 7
checkbox input "false"
click at [924, 456] on button "Save" at bounding box center [924, 461] width 34 height 19
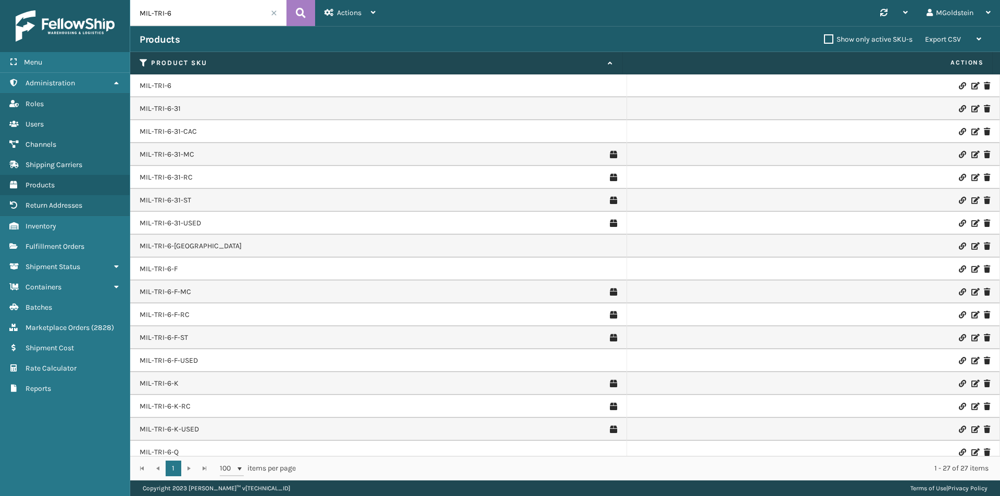
drag, startPoint x: 202, startPoint y: 16, endPoint x: 103, endPoint y: 18, distance: 99.0
click at [103, 0] on div "Menu Administration Roles Users Channels Shipping Carriers Products Return Addr…" at bounding box center [500, 0] width 1000 height 0
paste input "FSB-MF-T-N"
click at [301, 16] on icon at bounding box center [301, 13] width 10 height 16
type input "MIL-TFSB-MF-T-N"
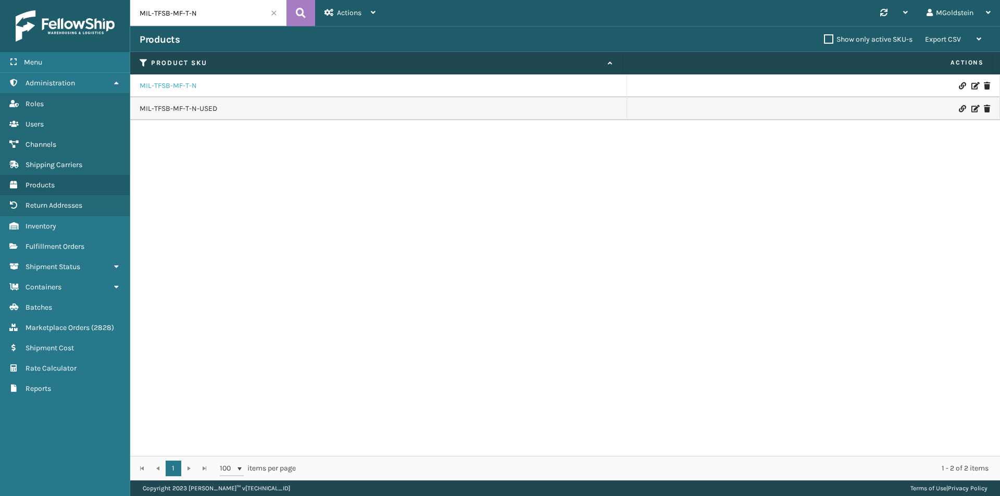
click at [180, 84] on link "MIL-TFSB-MF-T-N" at bounding box center [168, 86] width 57 height 10
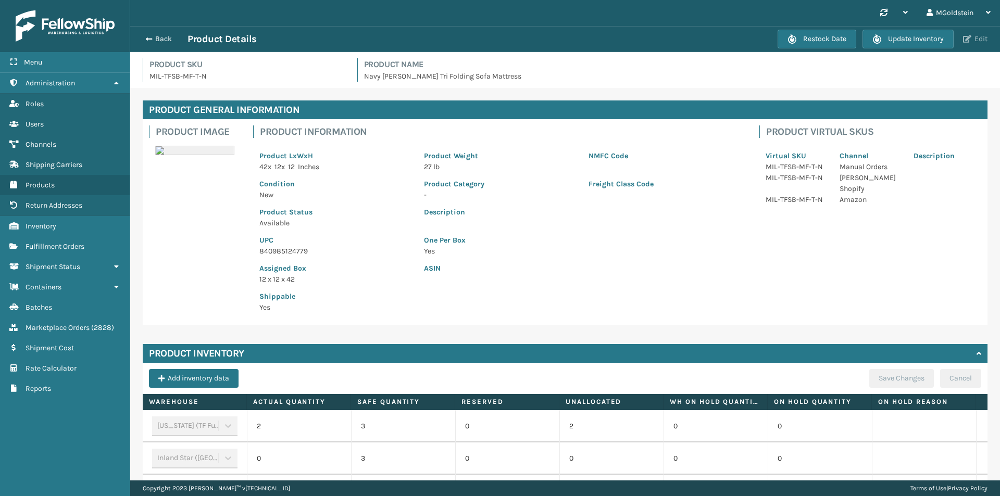
click at [978, 40] on button "Edit" at bounding box center [975, 38] width 31 height 9
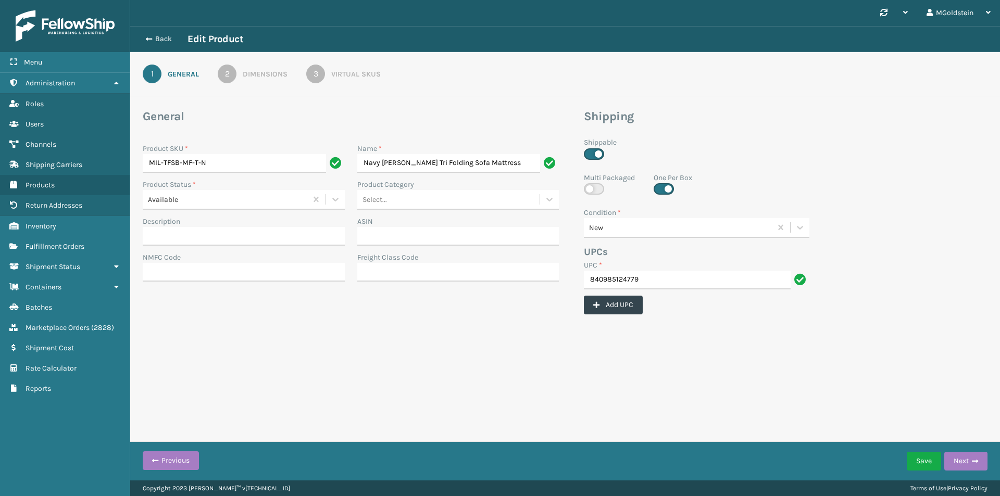
click at [361, 76] on div "Virtual SKUs" at bounding box center [355, 74] width 49 height 11
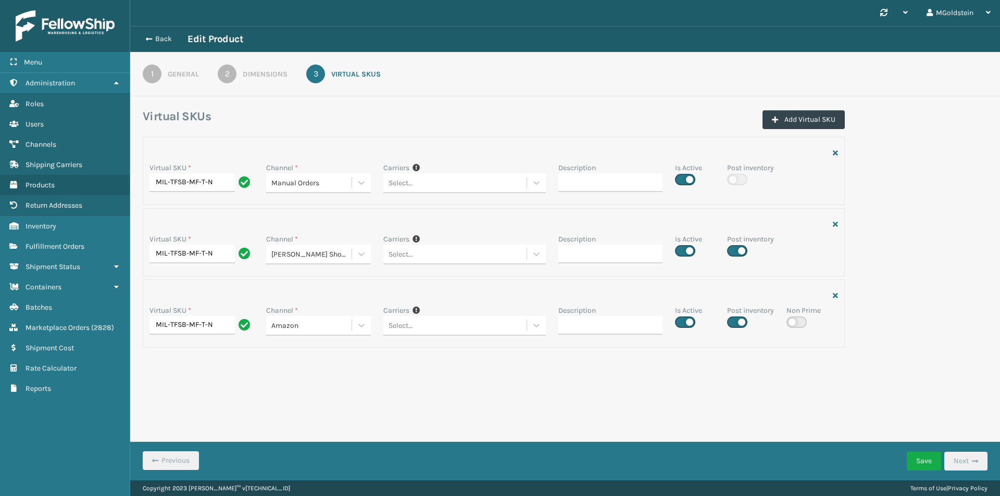
click at [743, 319] on label at bounding box center [737, 322] width 20 height 11
click at [734, 319] on input "checkbox" at bounding box center [730, 319] width 7 height 7
checkbox input "false"
click at [925, 461] on button "Save" at bounding box center [924, 461] width 34 height 19
